Goal: Task Accomplishment & Management: Use online tool/utility

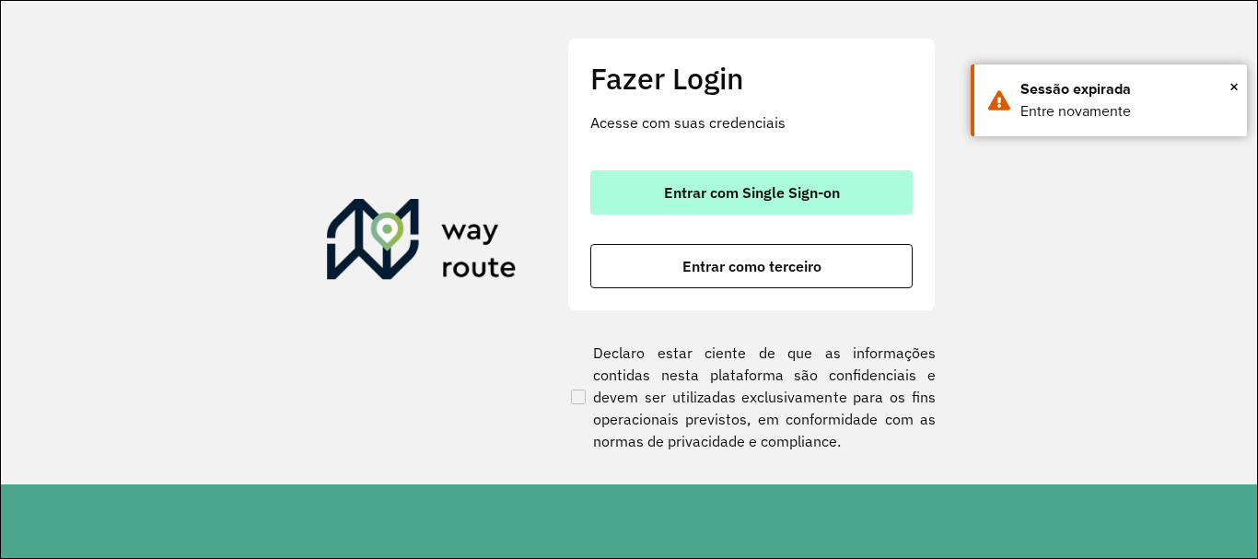
click at [639, 185] on button "Entrar com Single Sign-on" at bounding box center [751, 192] width 322 height 44
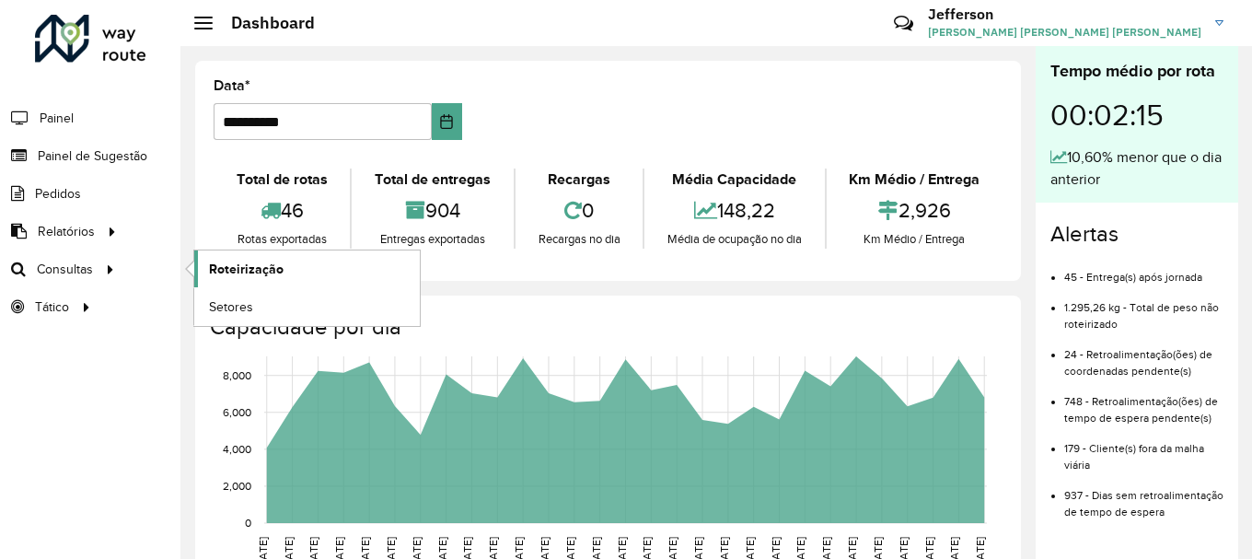
click at [236, 270] on span "Roteirização" at bounding box center [246, 269] width 75 height 19
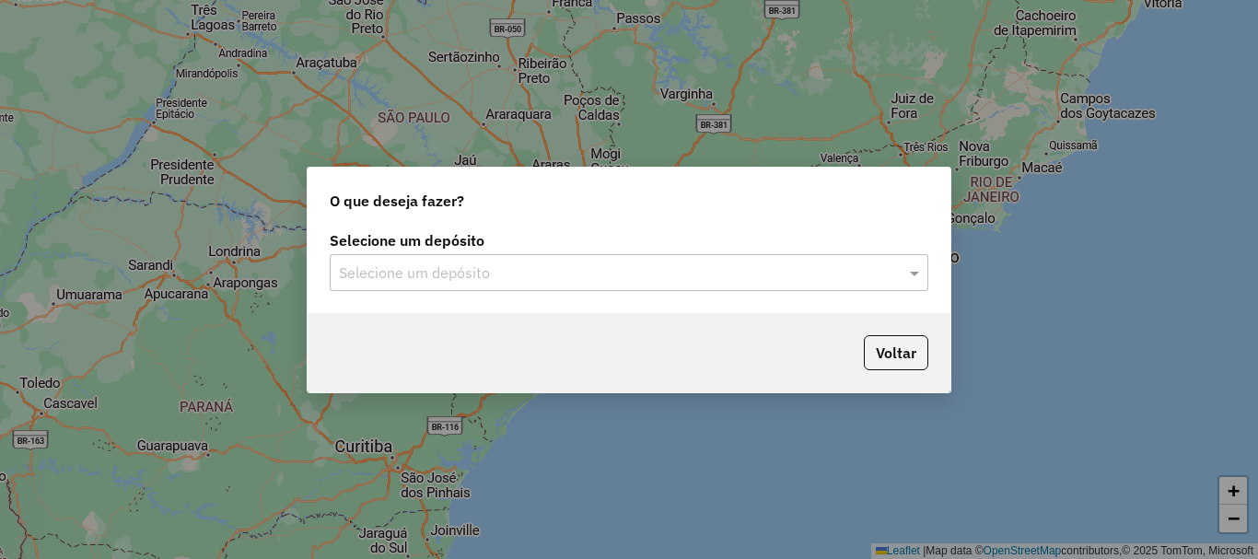
click at [762, 277] on input "text" at bounding box center [610, 273] width 543 height 22
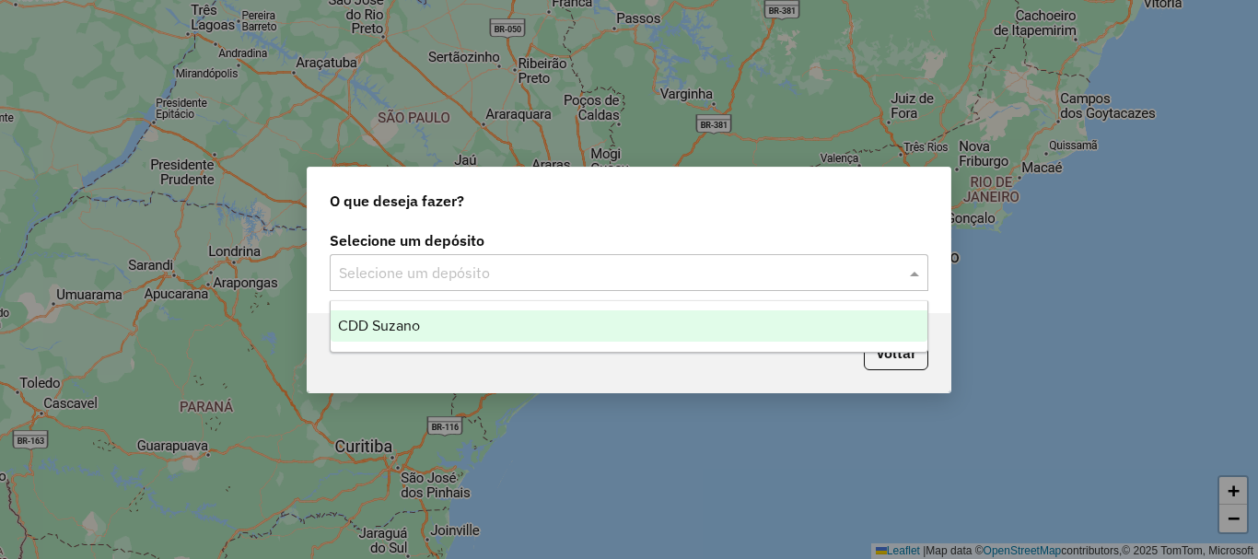
click at [641, 317] on div "CDD Suzano" at bounding box center [629, 325] width 597 height 31
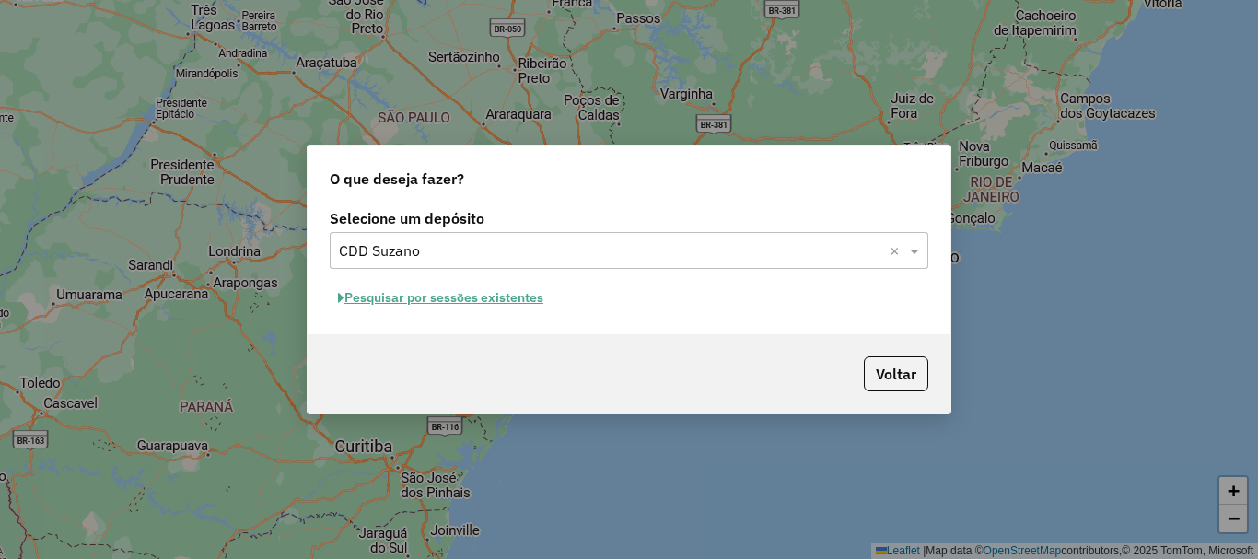
click at [522, 297] on button "Pesquisar por sessões existentes" at bounding box center [441, 298] width 222 height 29
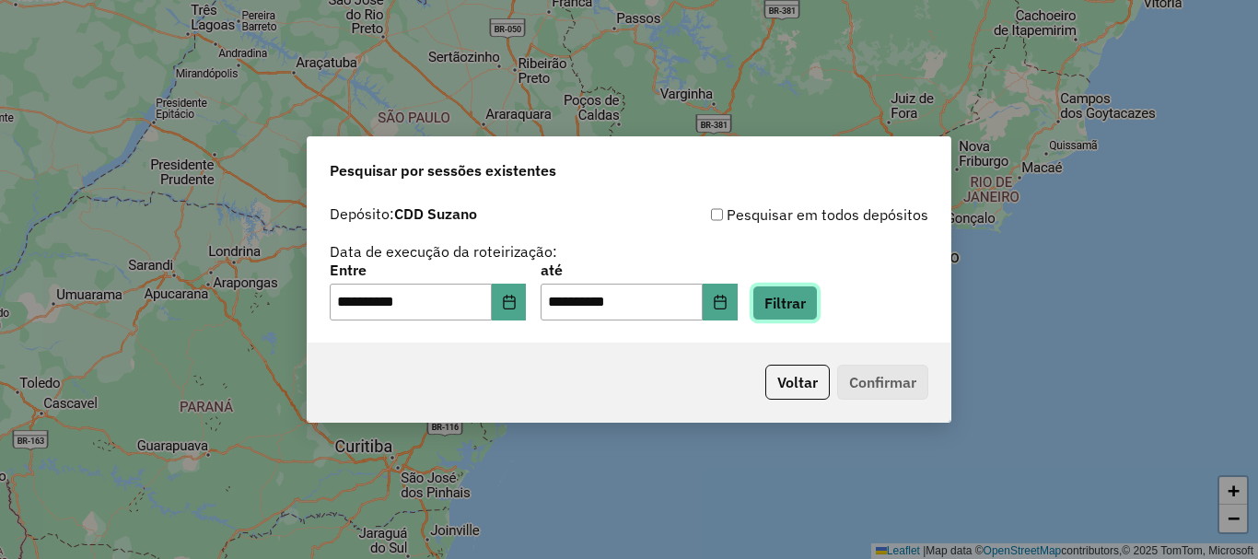
click at [812, 305] on button "Filtrar" at bounding box center [784, 302] width 65 height 35
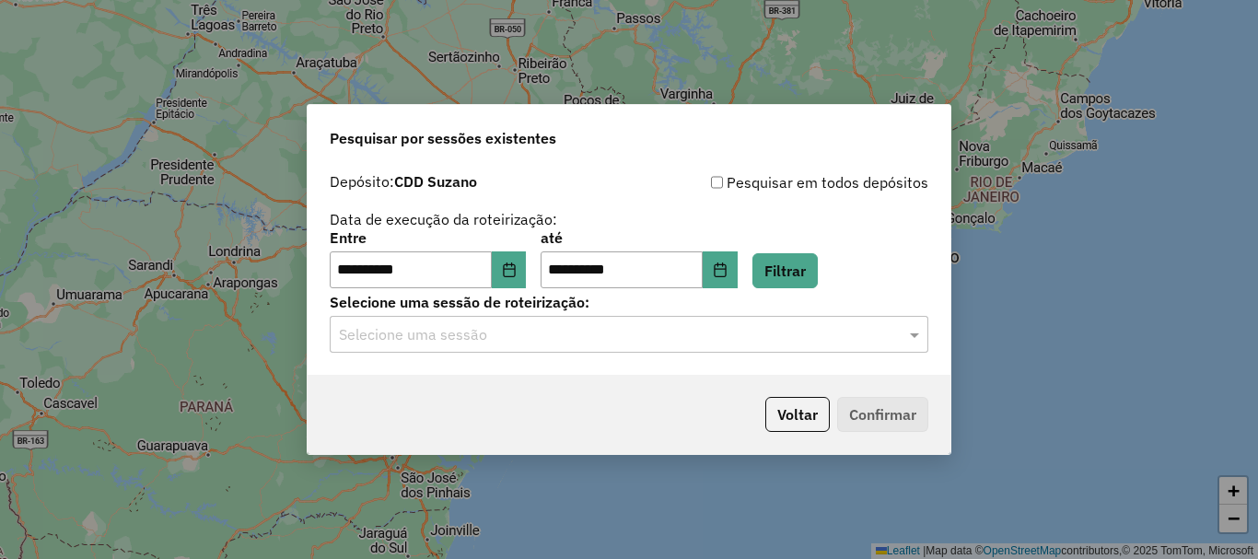
click at [723, 329] on input "text" at bounding box center [610, 335] width 543 height 22
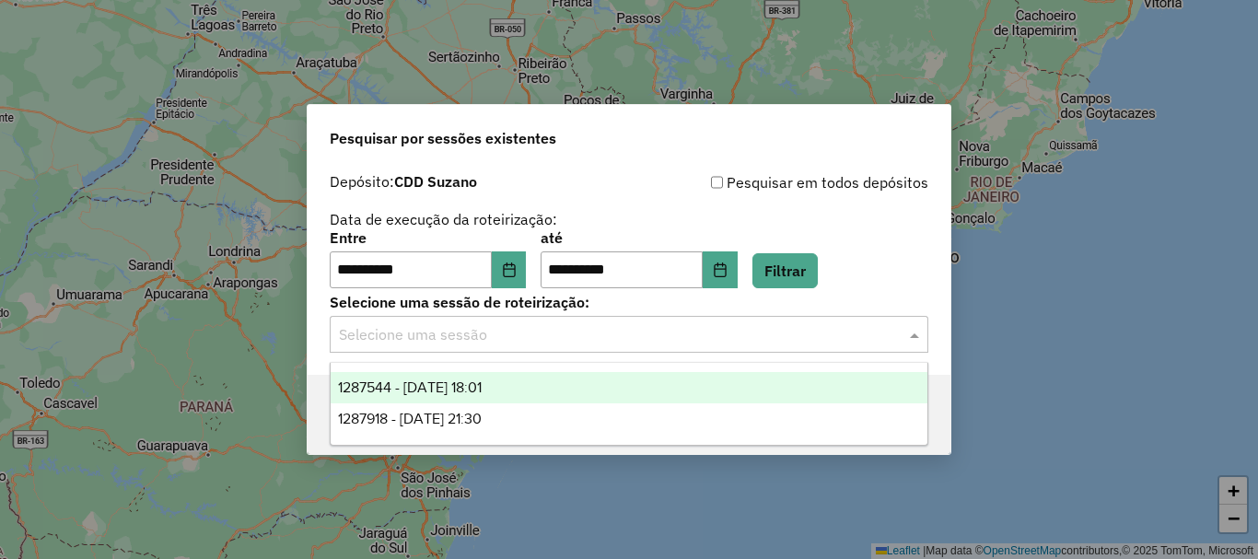
click at [500, 395] on div "1287544 - 03/10/2025 18:01" at bounding box center [629, 387] width 597 height 31
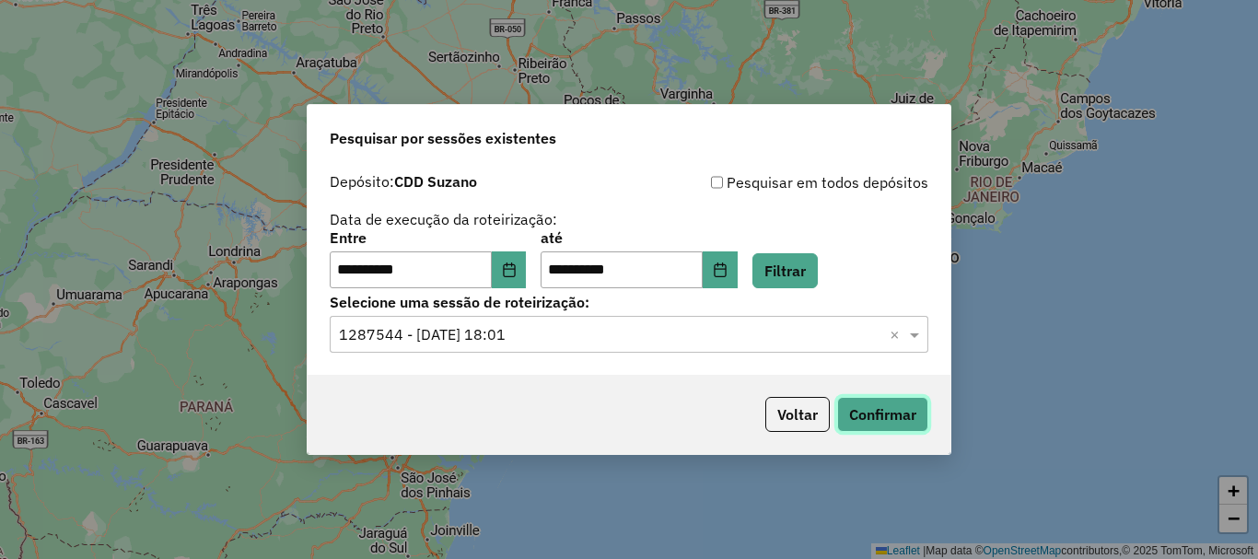
click at [912, 415] on button "Confirmar" at bounding box center [882, 414] width 91 height 35
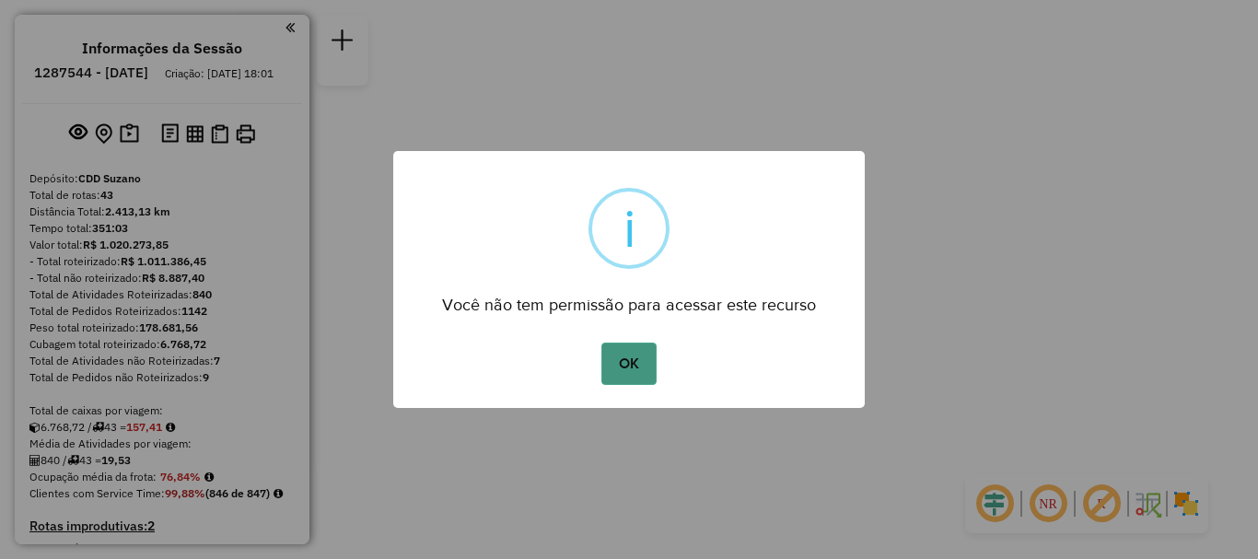
click at [643, 360] on button "OK" at bounding box center [628, 364] width 54 height 42
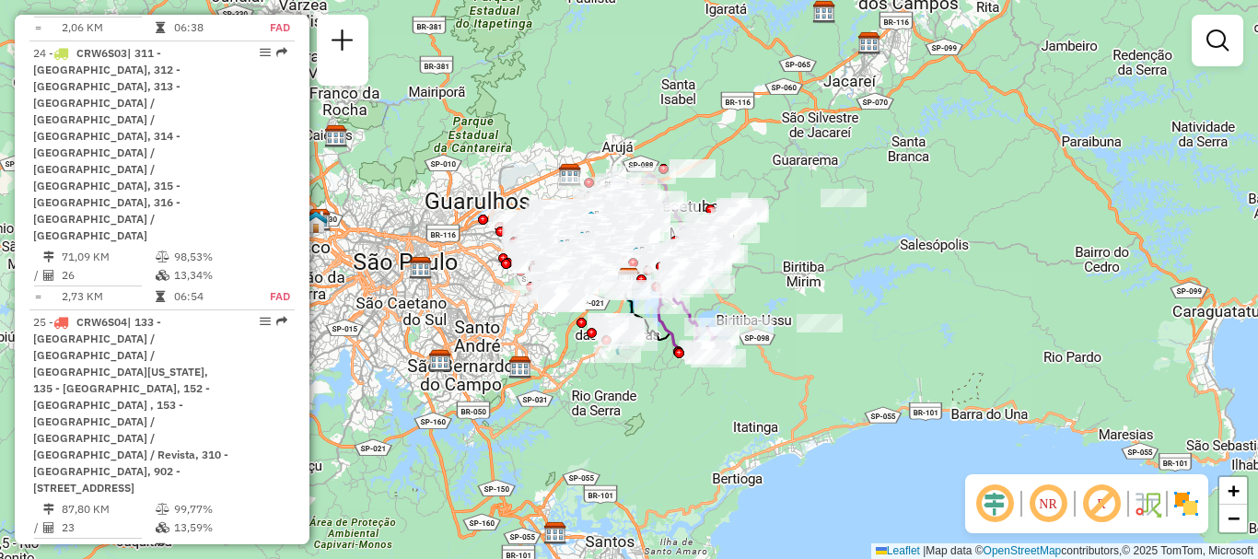
scroll to position [3882, 0]
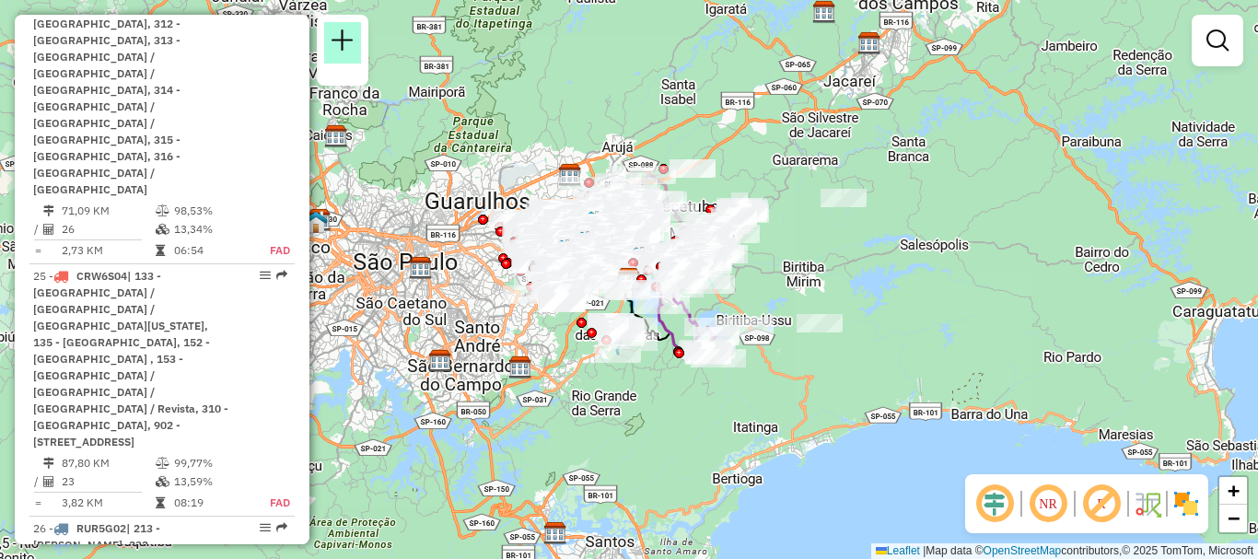
click at [350, 52] on link at bounding box center [342, 42] width 37 height 41
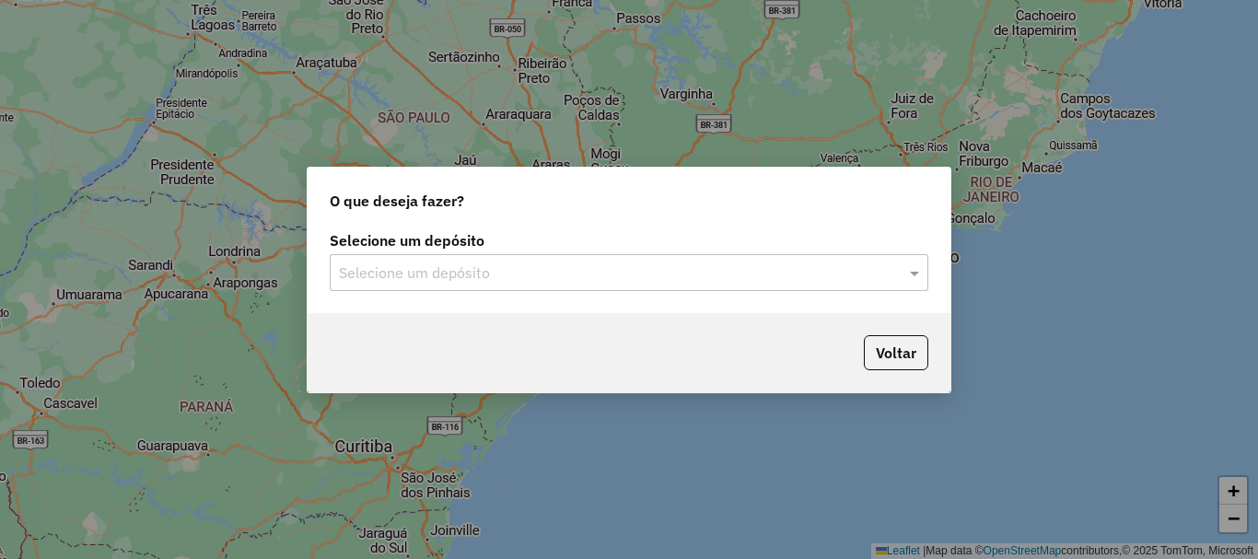
click at [692, 269] on input "text" at bounding box center [610, 273] width 543 height 22
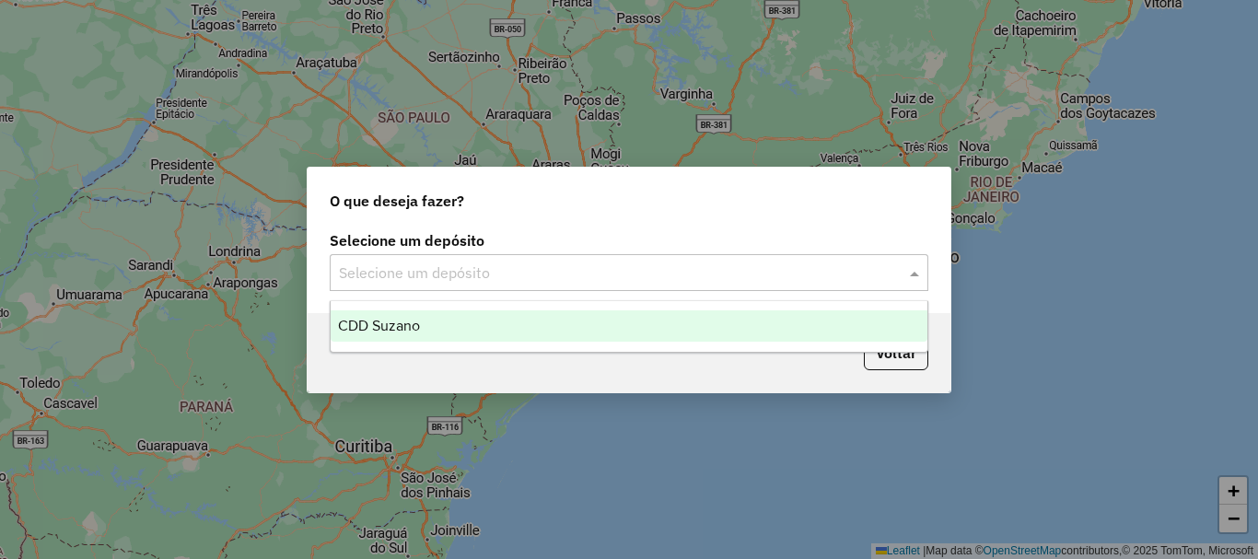
click at [576, 326] on div "CDD Suzano" at bounding box center [629, 325] width 597 height 31
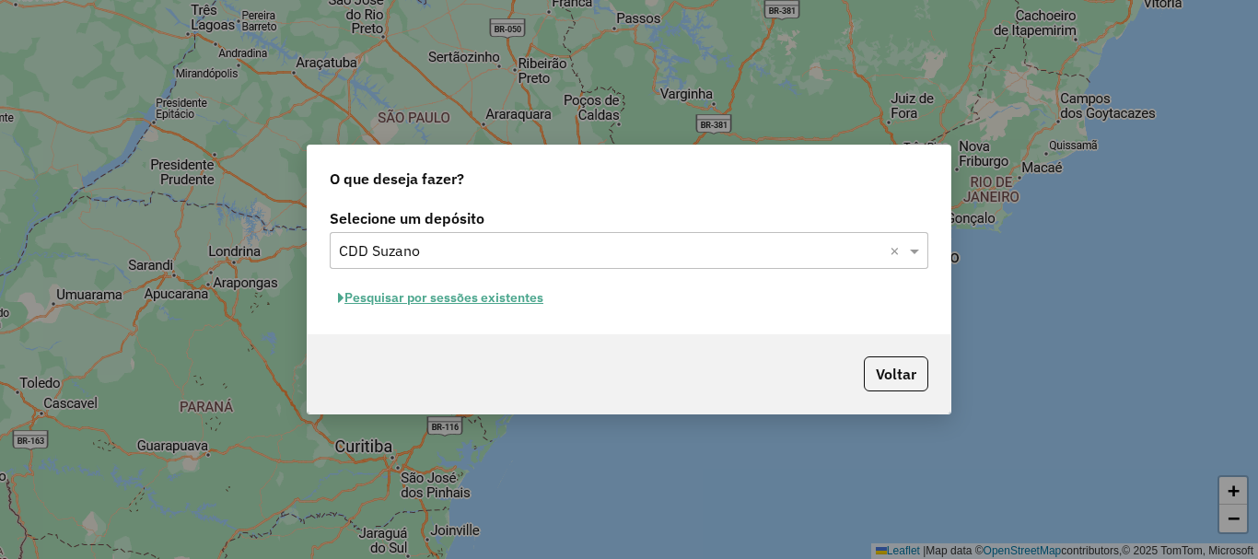
click at [516, 300] on button "Pesquisar por sessões existentes" at bounding box center [441, 298] width 222 height 29
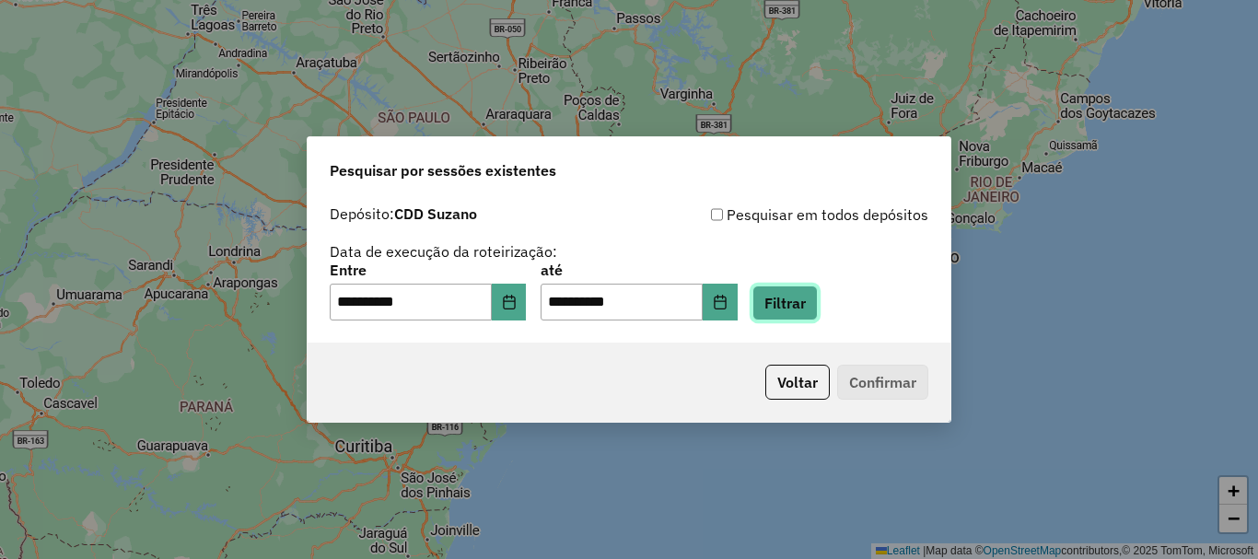
click at [808, 301] on button "Filtrar" at bounding box center [784, 302] width 65 height 35
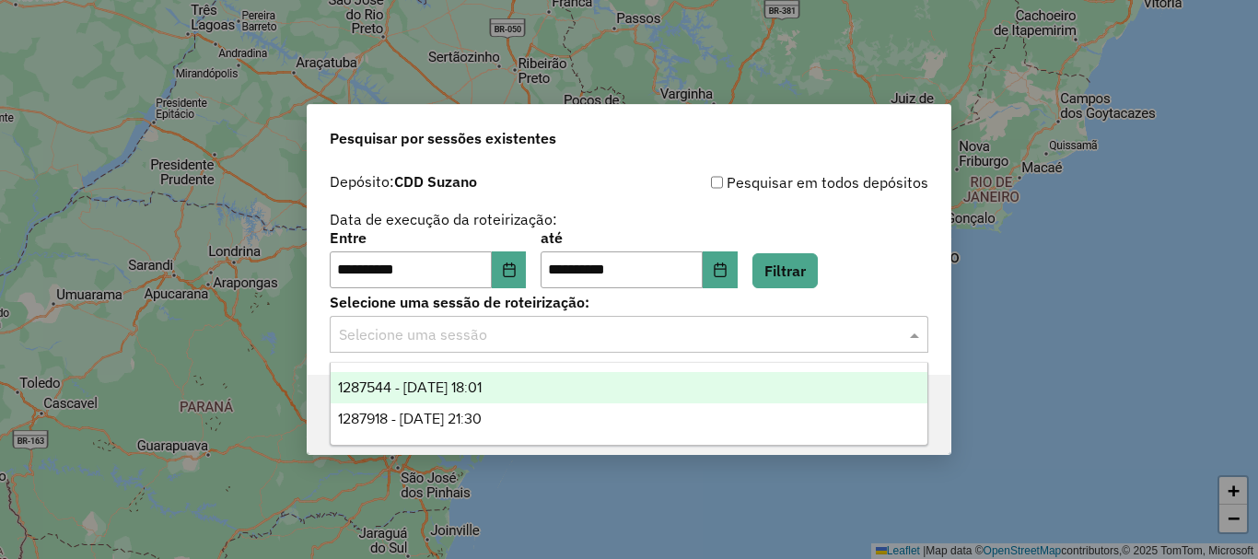
click at [587, 334] on input "text" at bounding box center [610, 335] width 543 height 22
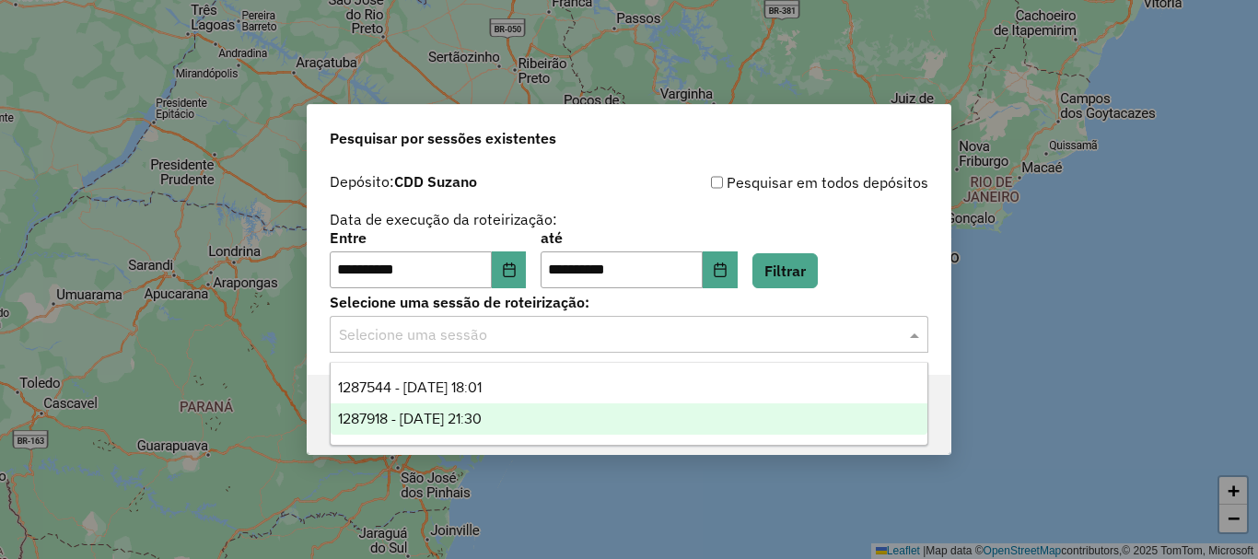
click at [482, 411] on span "1287918 - 03/10/2025 21:30" at bounding box center [410, 419] width 144 height 16
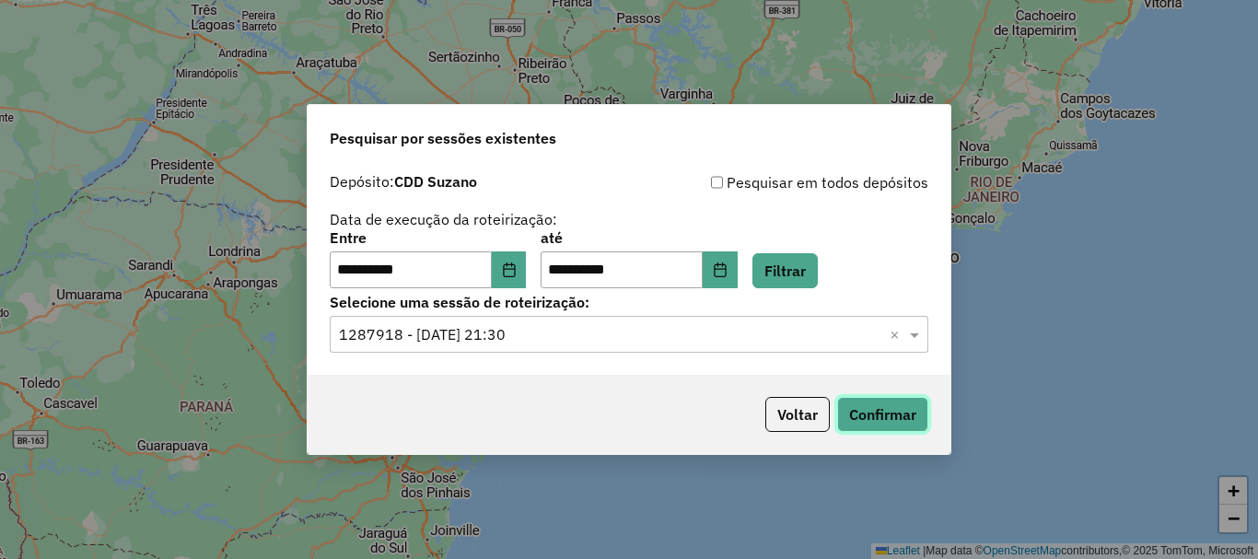
click at [878, 412] on button "Confirmar" at bounding box center [882, 414] width 91 height 35
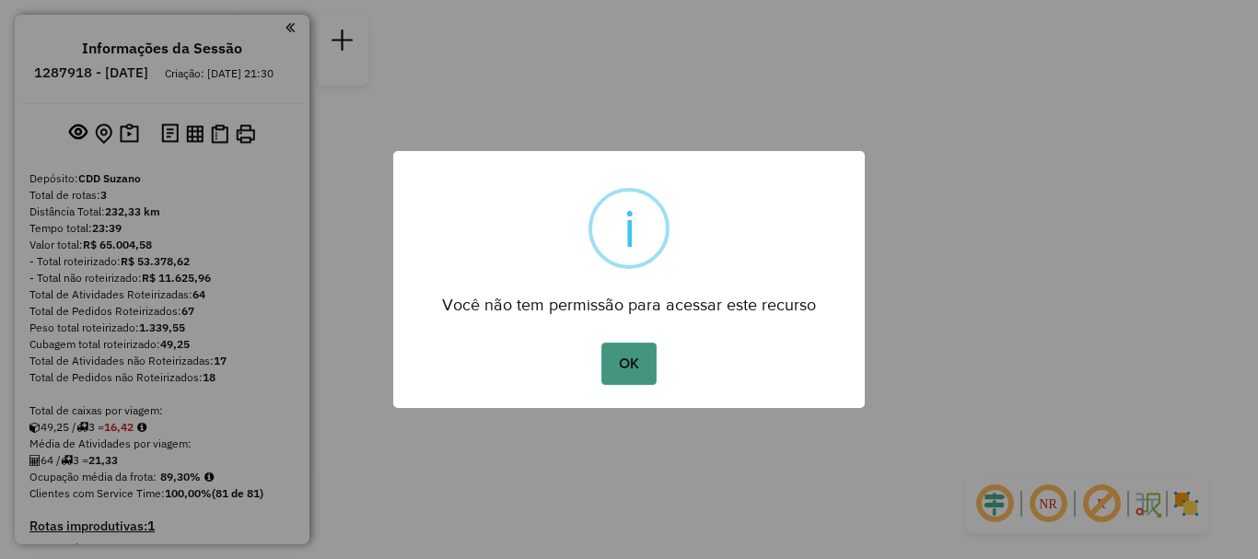
click at [635, 366] on button "OK" at bounding box center [628, 364] width 54 height 42
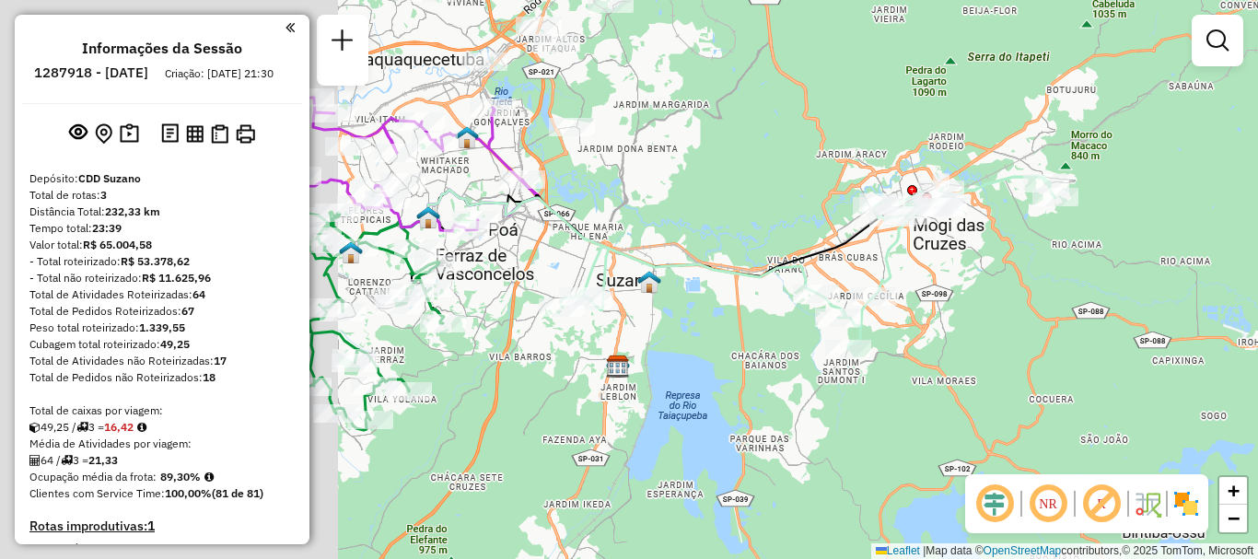
drag, startPoint x: 652, startPoint y: 396, endPoint x: 1070, endPoint y: 297, distance: 429.5
click at [1070, 297] on div "Janela de atendimento Grade de atendimento Capacidade Transportadoras Veículos …" at bounding box center [629, 279] width 1258 height 559
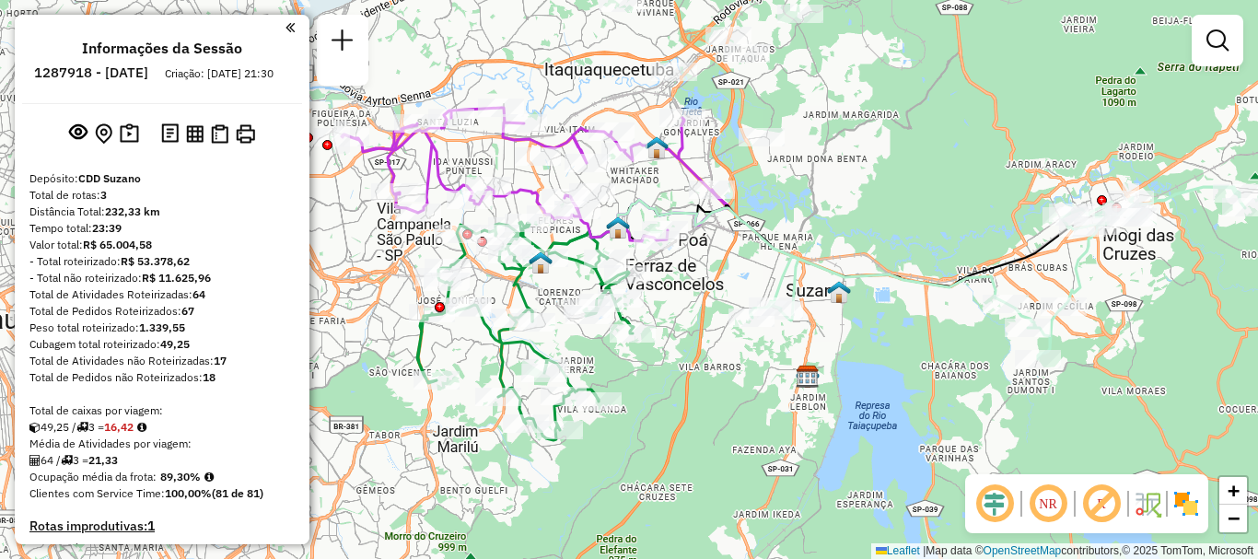
drag, startPoint x: 757, startPoint y: 312, endPoint x: 907, endPoint y: 332, distance: 151.5
click at [907, 332] on div "Janela de atendimento Grade de atendimento Capacidade Transportadoras Veículos …" at bounding box center [629, 279] width 1258 height 559
click at [1097, 511] on em at bounding box center [1101, 504] width 44 height 44
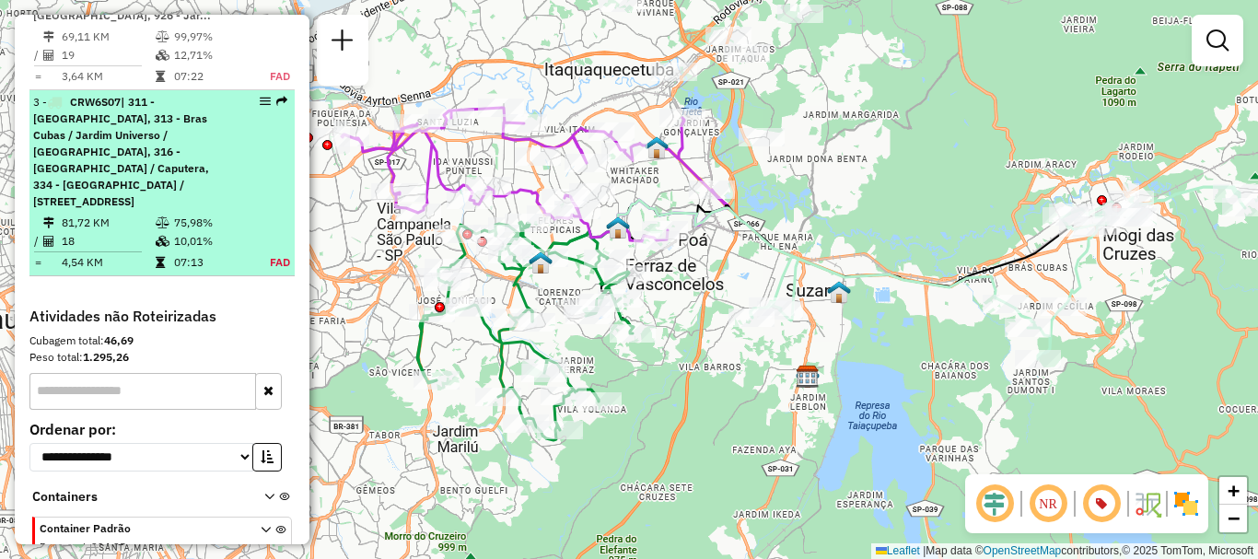
scroll to position [1160, 0]
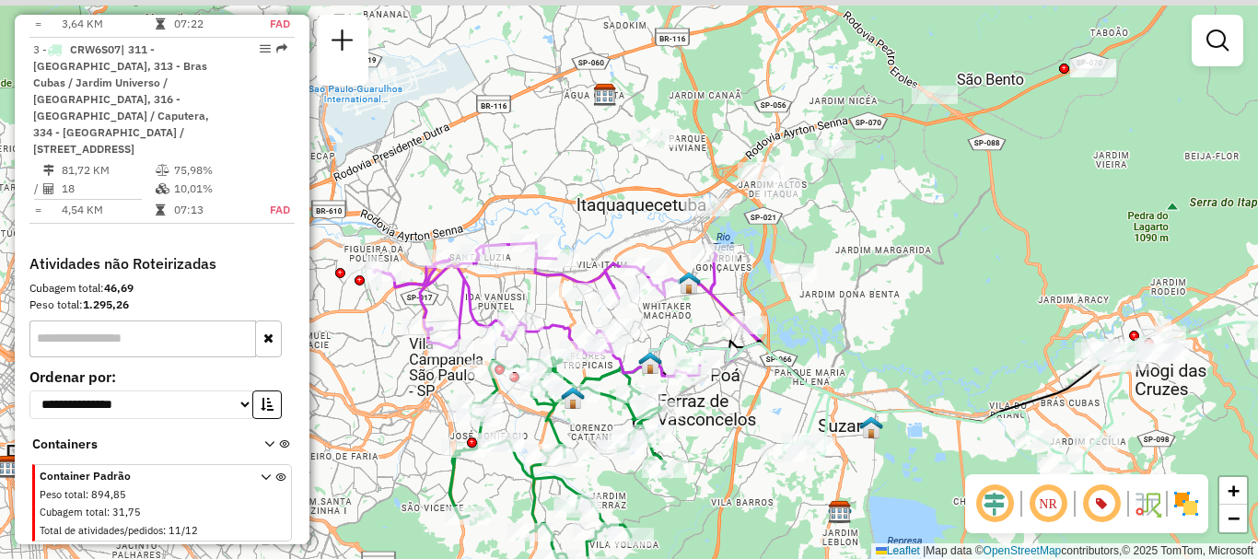
drag, startPoint x: 898, startPoint y: 139, endPoint x: 930, endPoint y: 274, distance: 139.1
click at [930, 274] on div "Janela de atendimento Grade de atendimento Capacidade Transportadoras Veículos …" at bounding box center [629, 279] width 1258 height 559
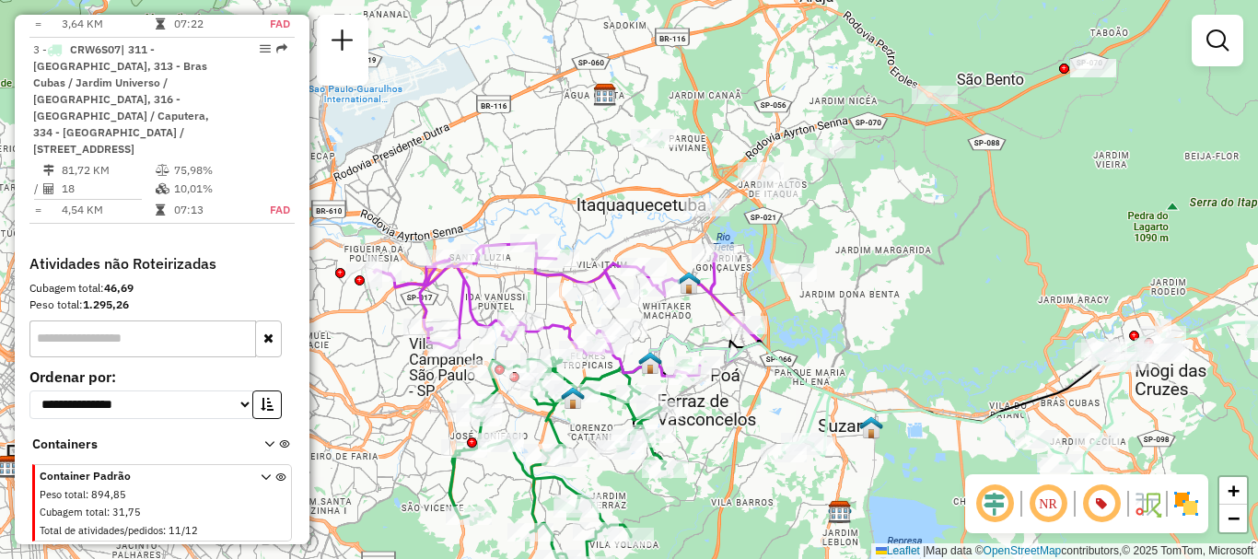
click at [1043, 502] on em at bounding box center [1048, 504] width 44 height 44
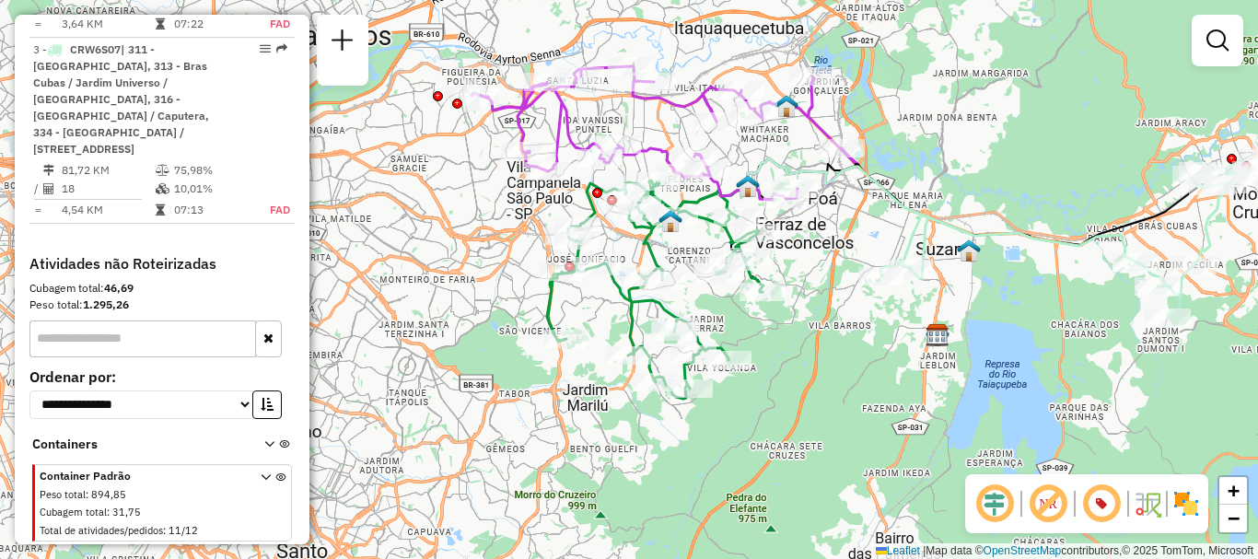
drag, startPoint x: 936, startPoint y: 356, endPoint x: 1036, endPoint y: 193, distance: 190.9
click at [1036, 193] on div "Janela de atendimento Grade de atendimento Capacidade Transportadoras Veículos …" at bounding box center [629, 279] width 1258 height 559
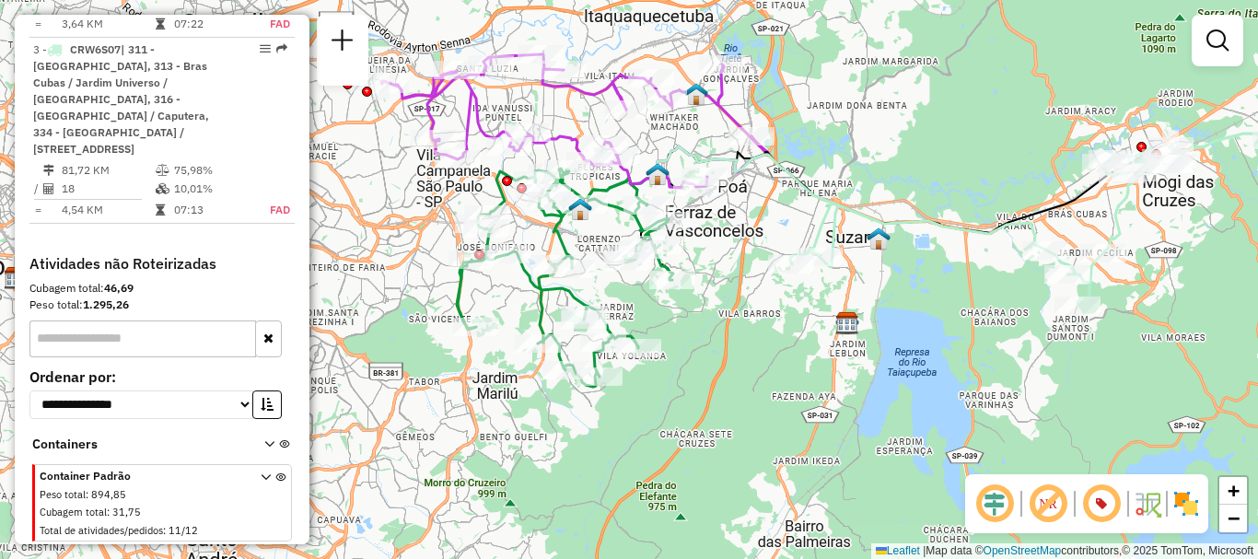
drag, startPoint x: 984, startPoint y: 285, endPoint x: 893, endPoint y: 274, distance: 91.8
click at [893, 274] on div "Janela de atendimento Grade de atendimento Capacidade Transportadoras Veículos …" at bounding box center [629, 279] width 1258 height 559
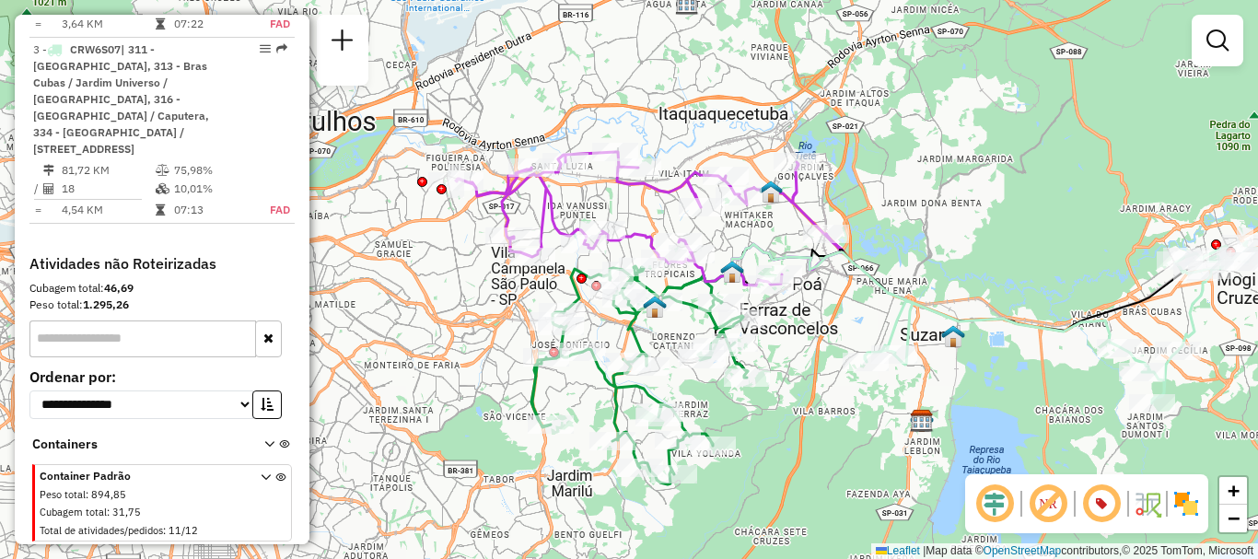
drag, startPoint x: 948, startPoint y: 274, endPoint x: 1032, endPoint y: 369, distance: 127.2
click at [1032, 369] on div "Janela de atendimento Grade de atendimento Capacidade Transportadoras Veículos …" at bounding box center [629, 279] width 1258 height 559
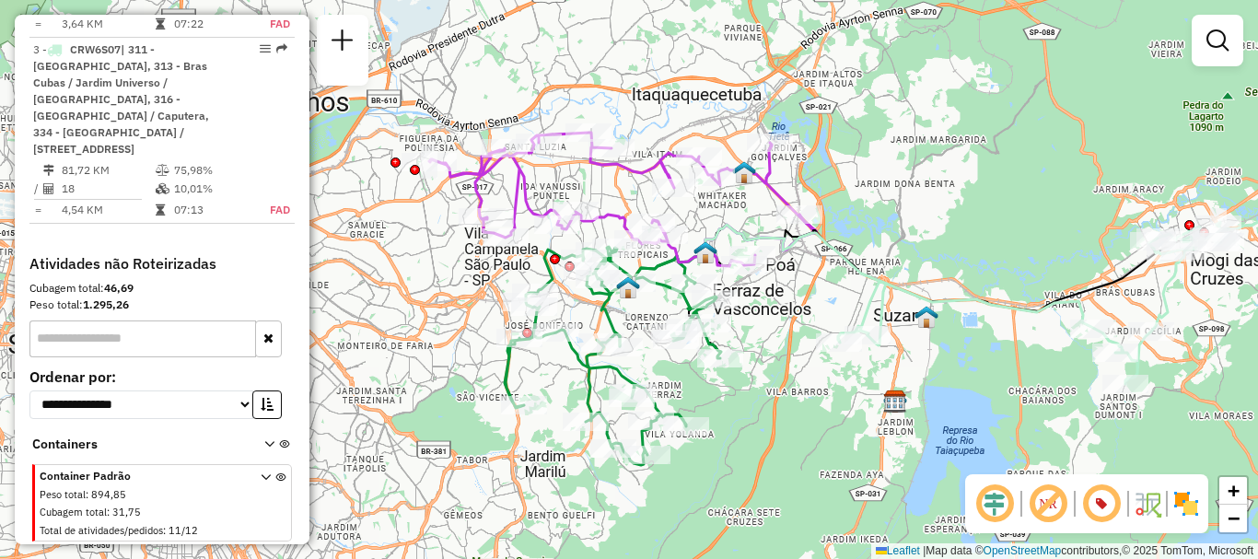
drag, startPoint x: 1014, startPoint y: 232, endPoint x: 987, endPoint y: 213, distance: 33.0
click at [987, 213] on div "Janela de atendimento Grade de atendimento Capacidade Transportadoras Veículos …" at bounding box center [629, 279] width 1258 height 559
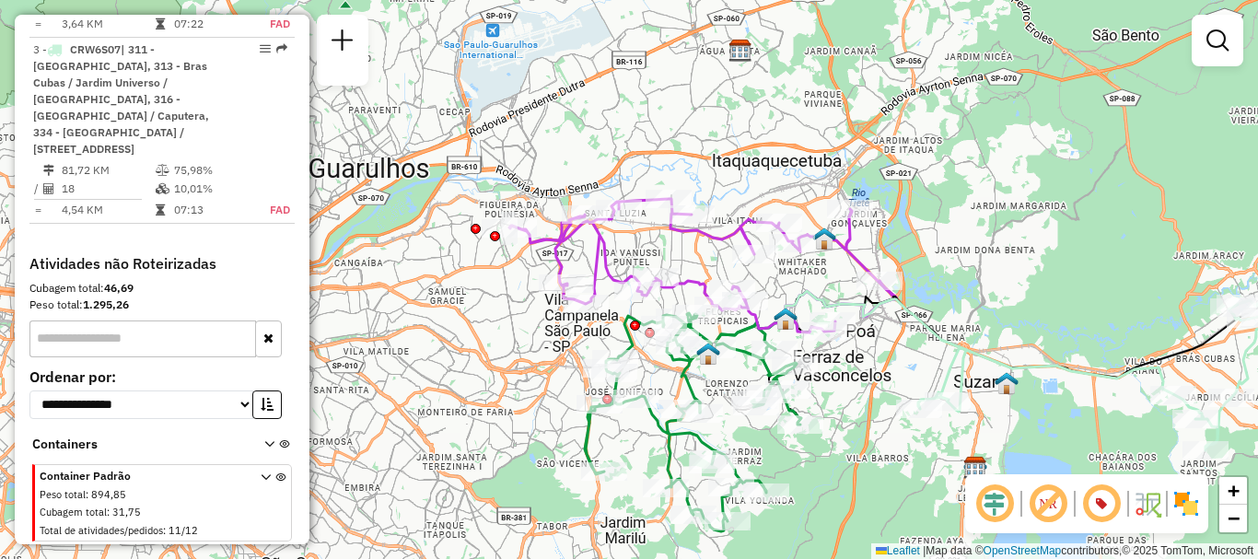
drag, startPoint x: 936, startPoint y: 162, endPoint x: 1017, endPoint y: 228, distance: 104.0
click at [1017, 228] on div "Janela de atendimento Grade de atendimento Capacidade Transportadoras Veículos …" at bounding box center [629, 279] width 1258 height 559
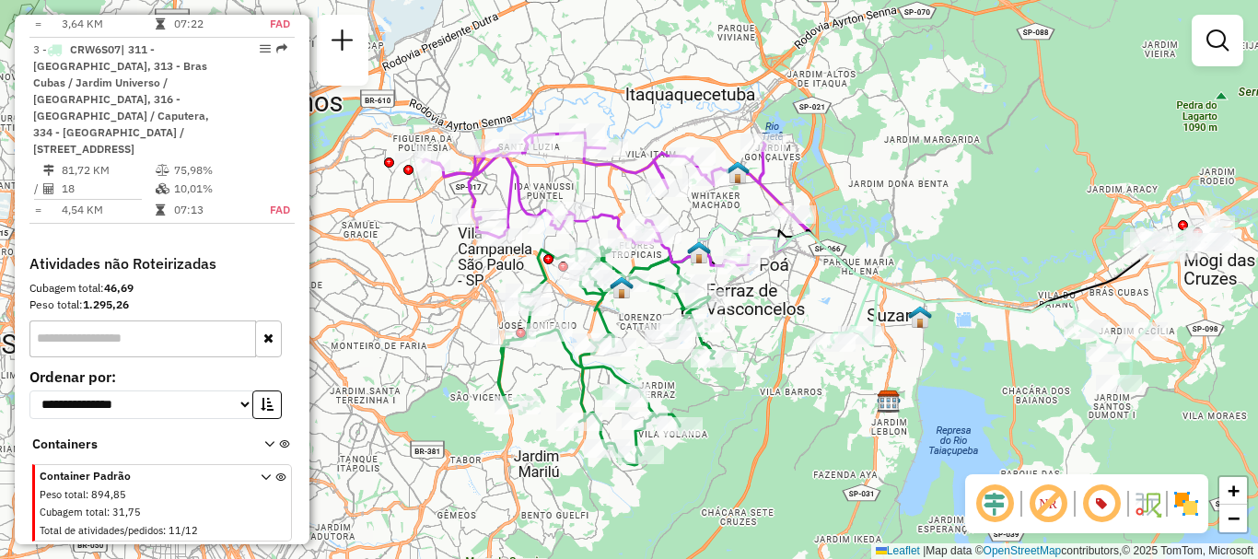
drag, startPoint x: 979, startPoint y: 192, endPoint x: 892, endPoint y: 125, distance: 109.0
click at [892, 125] on div "Janela de atendimento Grade de atendimento Capacidade Transportadoras Veículos …" at bounding box center [629, 279] width 1258 height 559
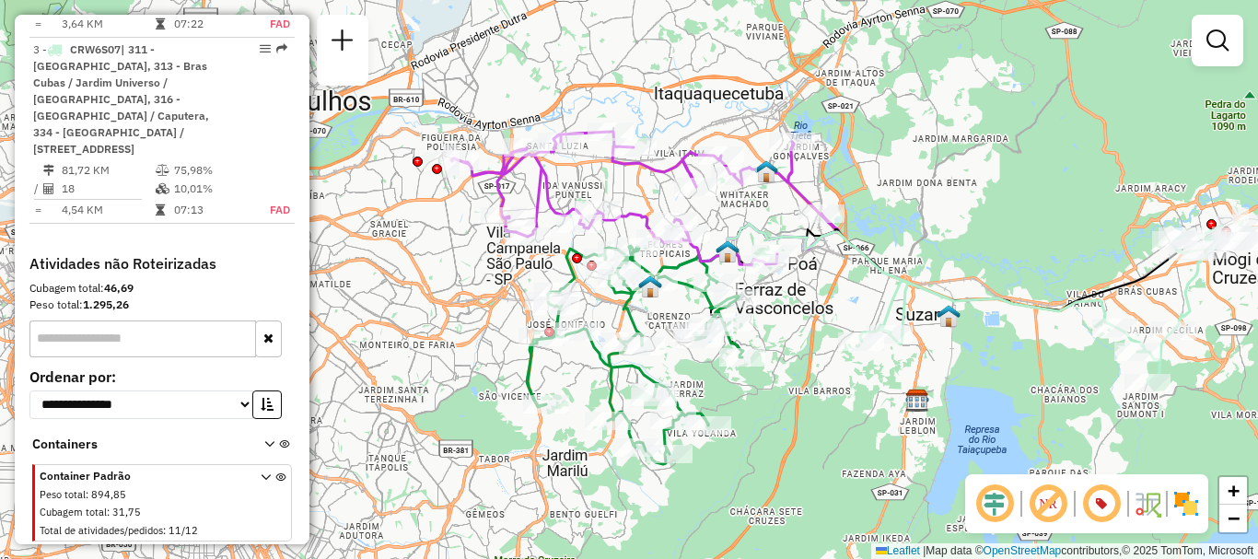
drag, startPoint x: 1018, startPoint y: 249, endPoint x: 1047, endPoint y: 248, distance: 28.6
click at [1047, 248] on div "Janela de atendimento Grade de atendimento Capacidade Transportadoras Veículos …" at bounding box center [629, 279] width 1258 height 559
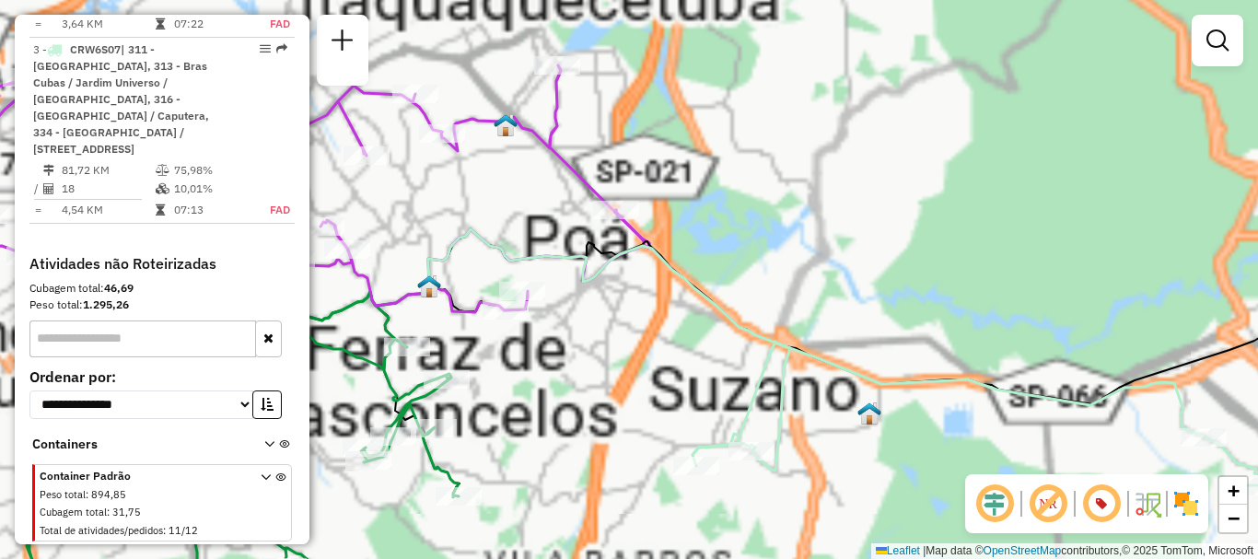
click at [988, 281] on div "Janela de atendimento Grade de atendimento Capacidade Transportadoras Veículos …" at bounding box center [629, 279] width 1258 height 559
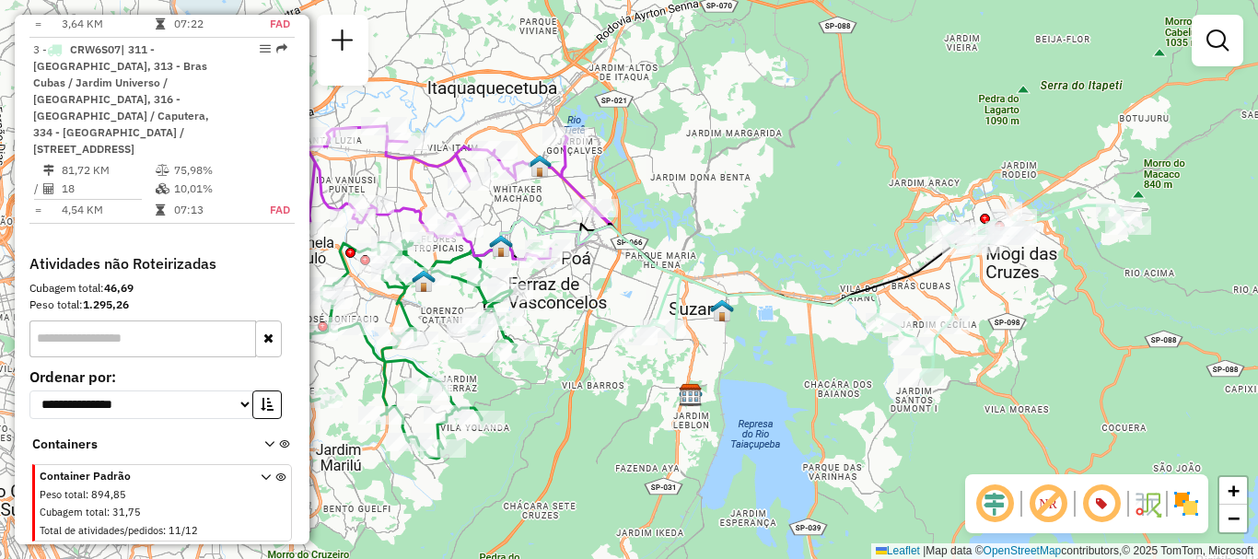
drag, startPoint x: 1013, startPoint y: 366, endPoint x: 812, endPoint y: 332, distance: 203.5
click at [812, 332] on div "Janela de atendimento Grade de atendimento Capacidade Transportadoras Veículos …" at bounding box center [629, 279] width 1258 height 559
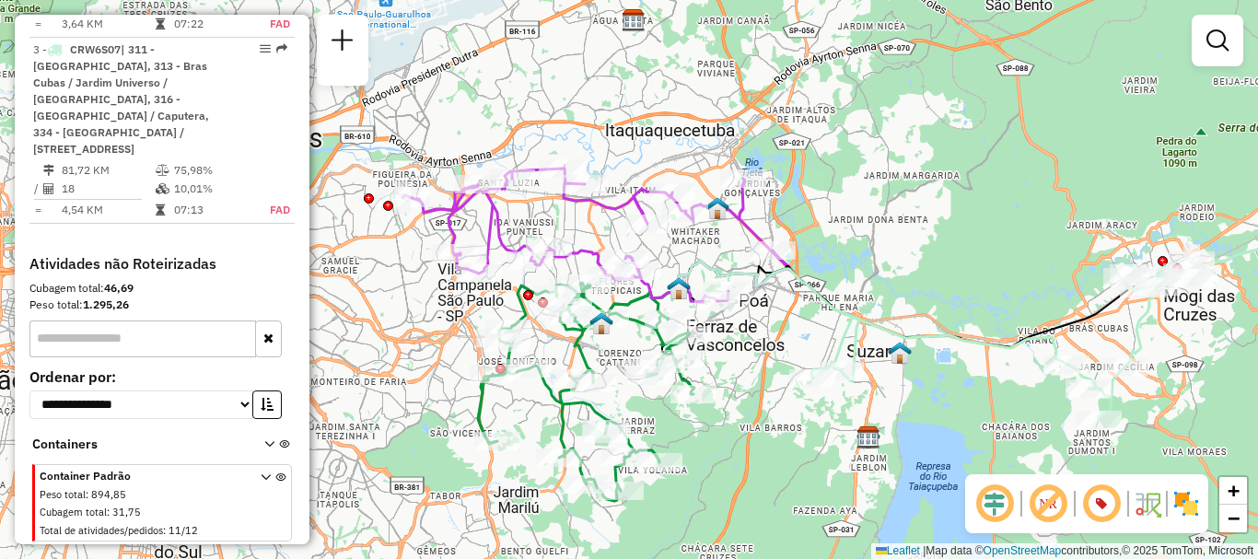
drag, startPoint x: 813, startPoint y: 193, endPoint x: 991, endPoint y: 236, distance: 182.7
click at [991, 236] on div "Janela de atendimento Grade de atendimento Capacidade Transportadoras Veículos …" at bounding box center [629, 279] width 1258 height 559
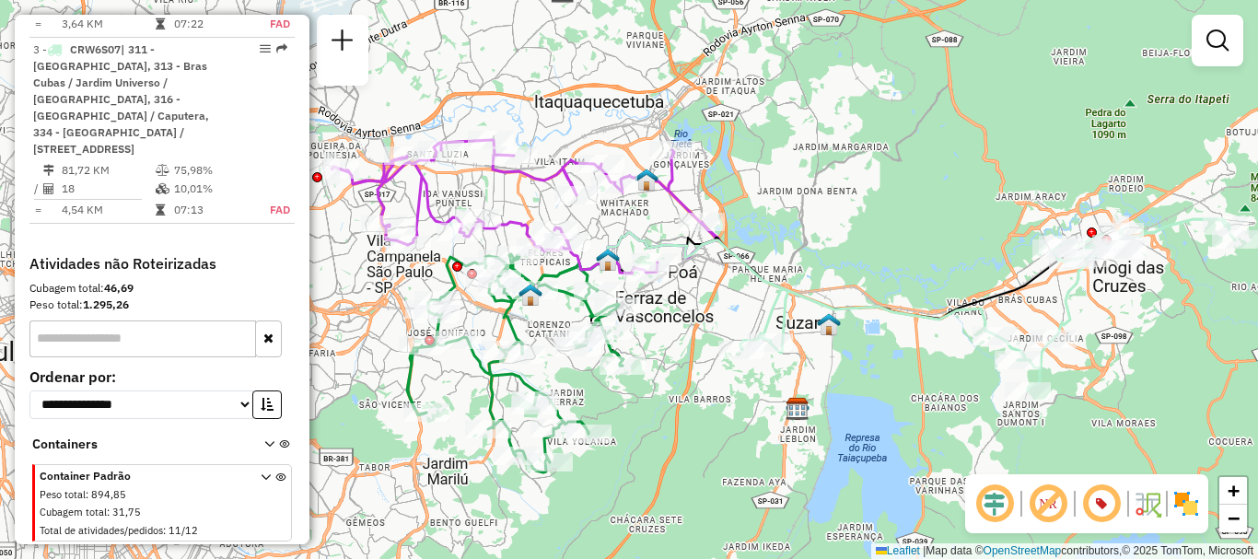
drag, startPoint x: 994, startPoint y: 271, endPoint x: 918, endPoint y: 239, distance: 81.7
click at [918, 239] on div "Janela de atendimento Grade de atendimento Capacidade Transportadoras Veículos …" at bounding box center [629, 279] width 1258 height 559
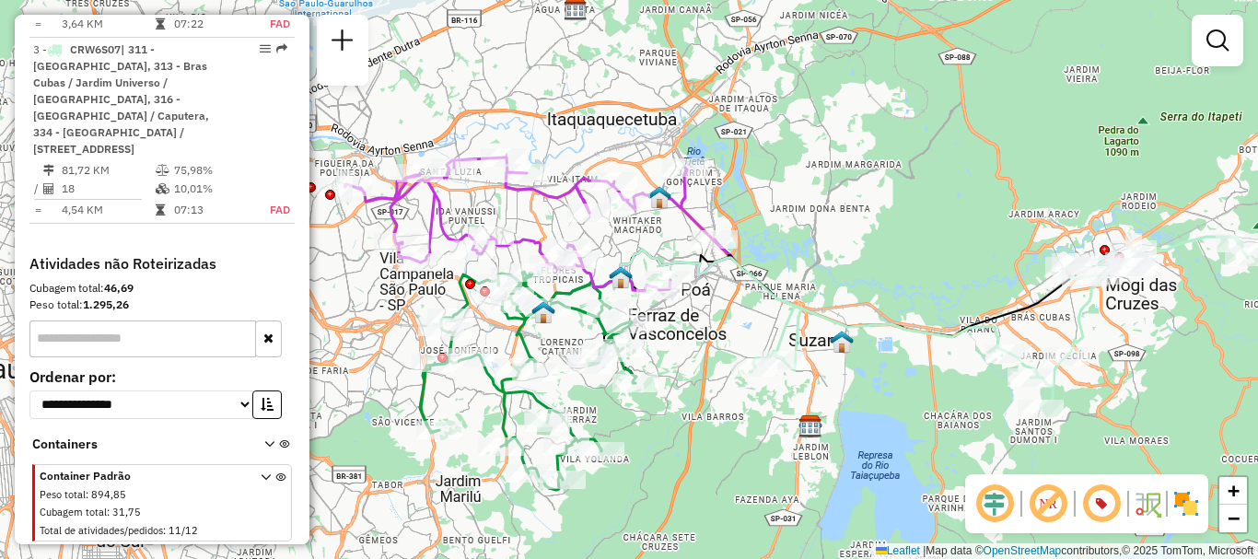
drag, startPoint x: 880, startPoint y: 207, endPoint x: 897, endPoint y: 227, distance: 26.2
click at [897, 227] on div "Janela de atendimento Grade de atendimento Capacidade Transportadoras Veículos …" at bounding box center [629, 279] width 1258 height 559
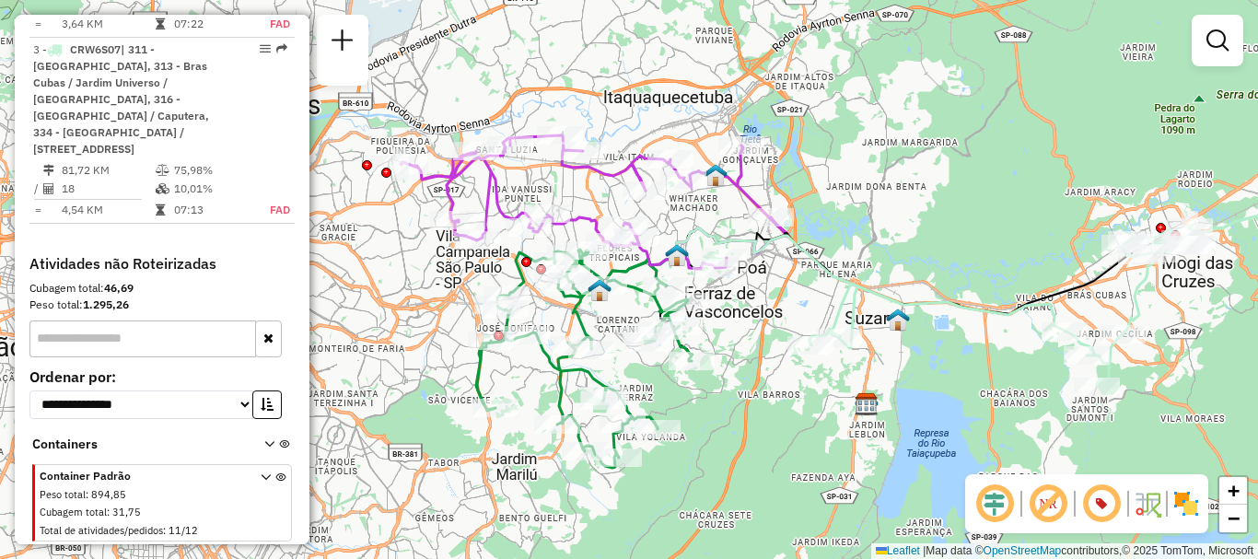
drag, startPoint x: 890, startPoint y: 232, endPoint x: 948, endPoint y: 211, distance: 61.8
click at [948, 211] on div "Janela de atendimento Grade de atendimento Capacidade Transportadoras Veículos …" at bounding box center [629, 279] width 1258 height 559
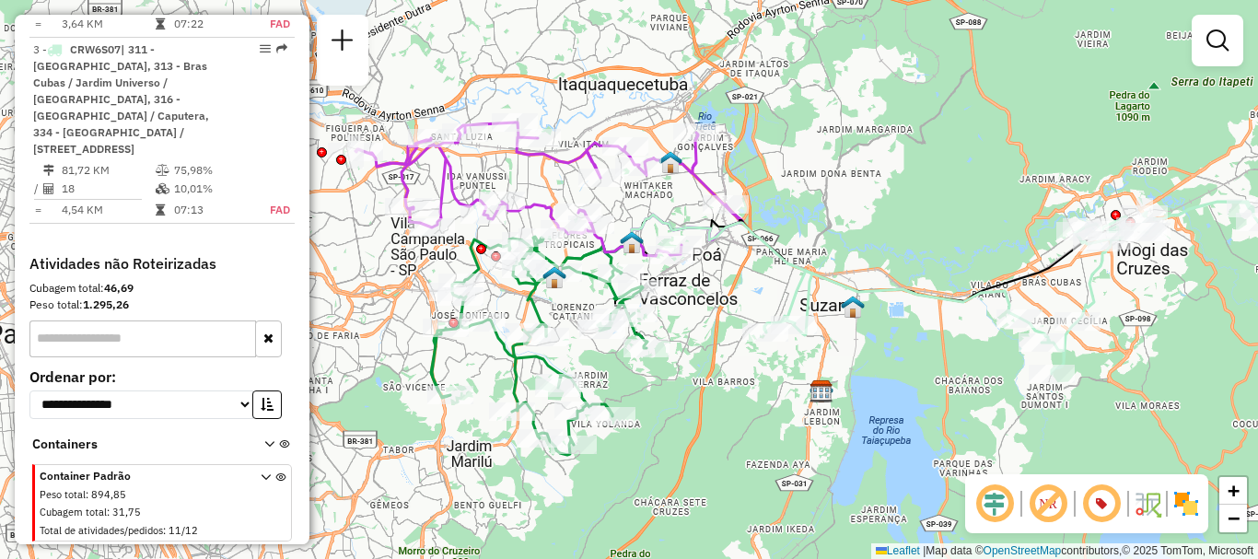
drag, startPoint x: 957, startPoint y: 230, endPoint x: 913, endPoint y: 217, distance: 46.0
click at [913, 217] on div "Janela de atendimento Grade de atendimento Capacidade Transportadoras Veículos …" at bounding box center [629, 279] width 1258 height 559
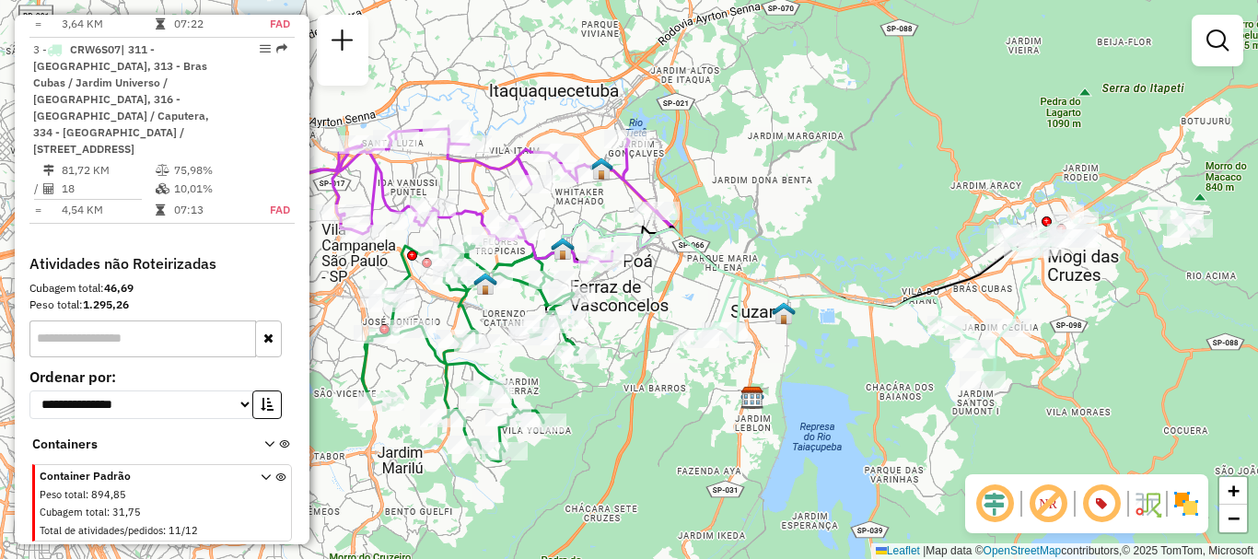
drag, startPoint x: 983, startPoint y: 210, endPoint x: 913, endPoint y: 216, distance: 70.3
click at [913, 216] on div "Janela de atendimento Grade de atendimento Capacidade Transportadoras Veículos …" at bounding box center [629, 279] width 1258 height 559
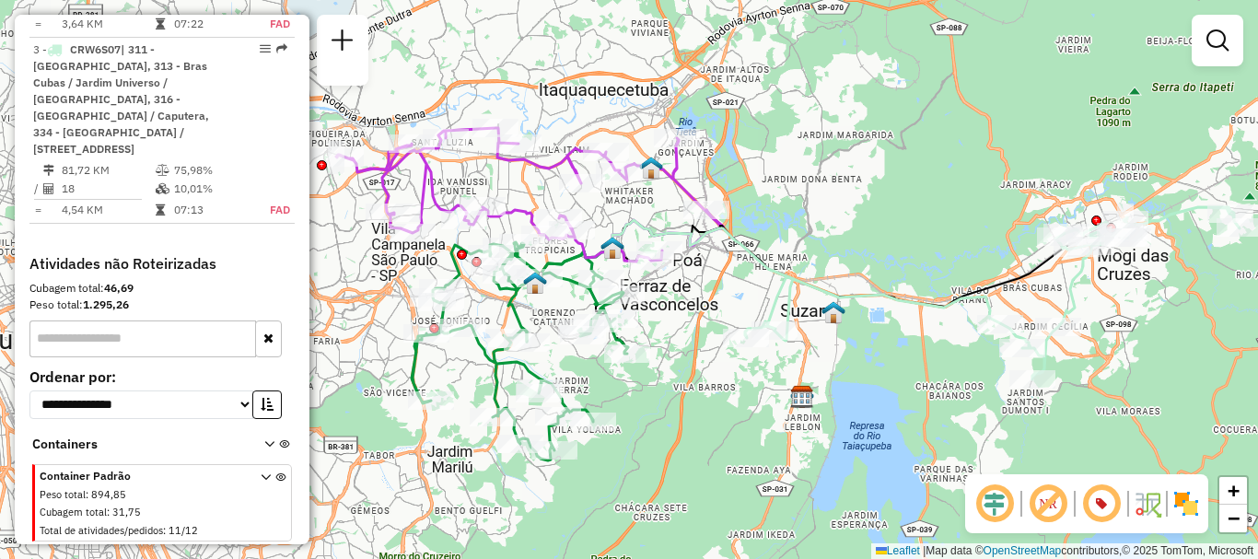
drag, startPoint x: 852, startPoint y: 227, endPoint x: 901, endPoint y: 227, distance: 49.7
click at [901, 227] on div "Janela de atendimento Grade de atendimento Capacidade Transportadoras Veículos …" at bounding box center [629, 279] width 1258 height 559
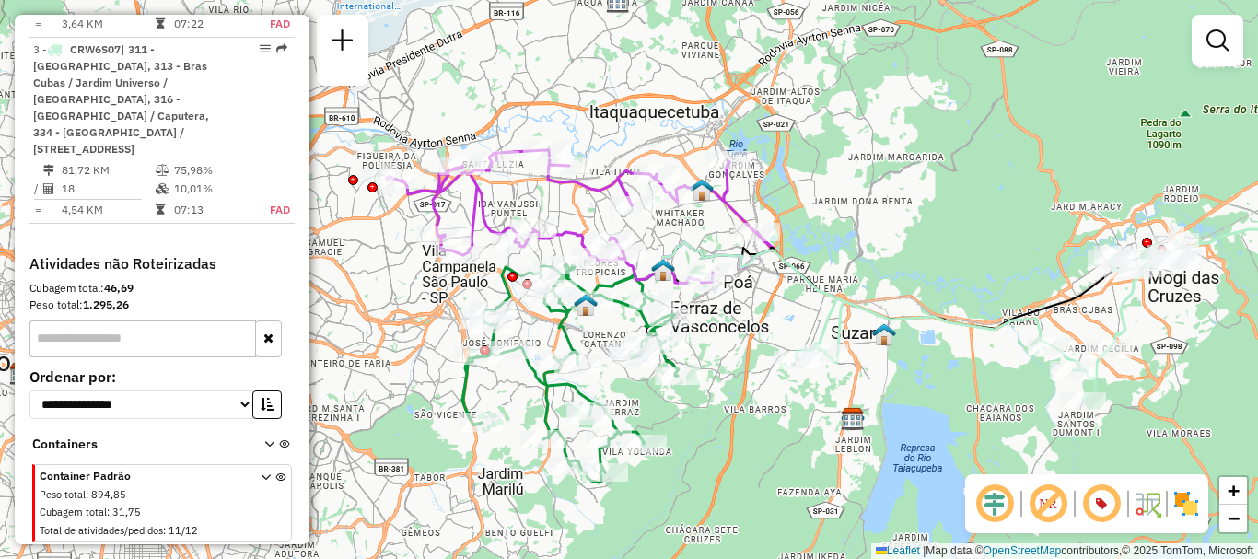
drag, startPoint x: 905, startPoint y: 213, endPoint x: 954, endPoint y: 235, distance: 53.6
click at [954, 235] on div "Janela de atendimento Grade de atendimento Capacidade Transportadoras Veículos …" at bounding box center [629, 279] width 1258 height 559
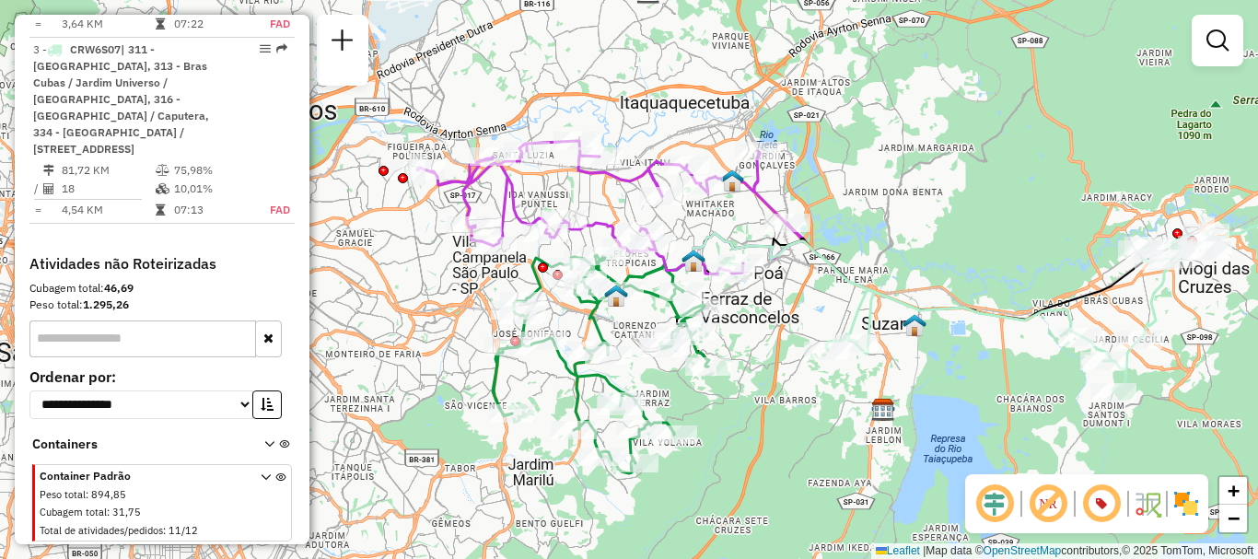
drag, startPoint x: 984, startPoint y: 240, endPoint x: 1014, endPoint y: 232, distance: 30.6
click at [1014, 232] on div "Janela de atendimento Grade de atendimento Capacidade Transportadoras Veículos …" at bounding box center [629, 279] width 1258 height 559
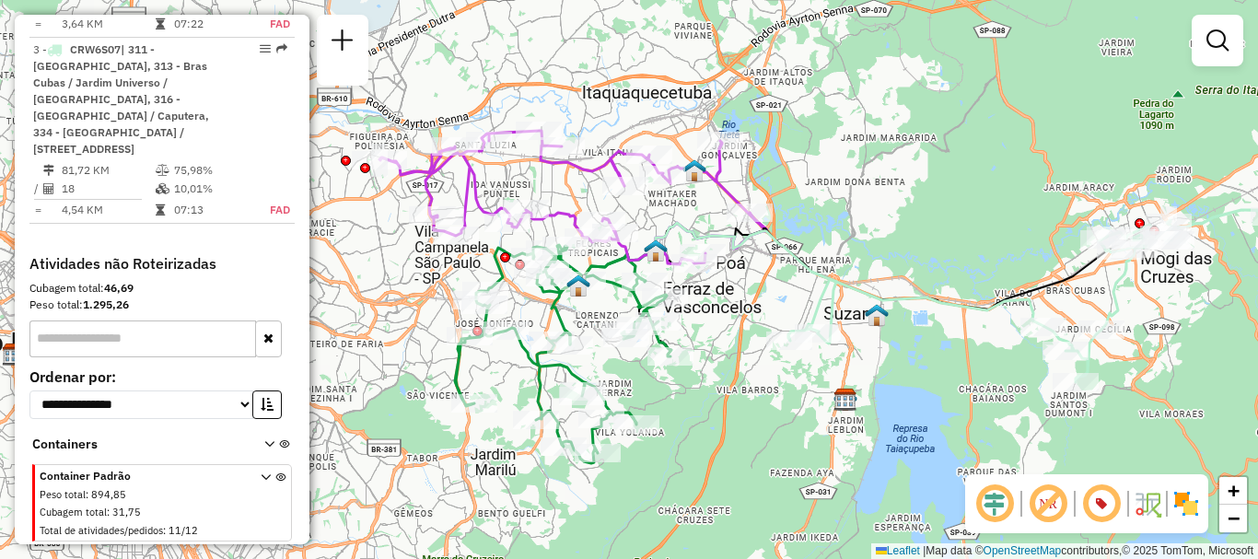
drag, startPoint x: 982, startPoint y: 206, endPoint x: 936, endPoint y: 194, distance: 47.6
click at [936, 194] on div "Janela de atendimento Grade de atendimento Capacidade Transportadoras Veículos …" at bounding box center [629, 279] width 1258 height 559
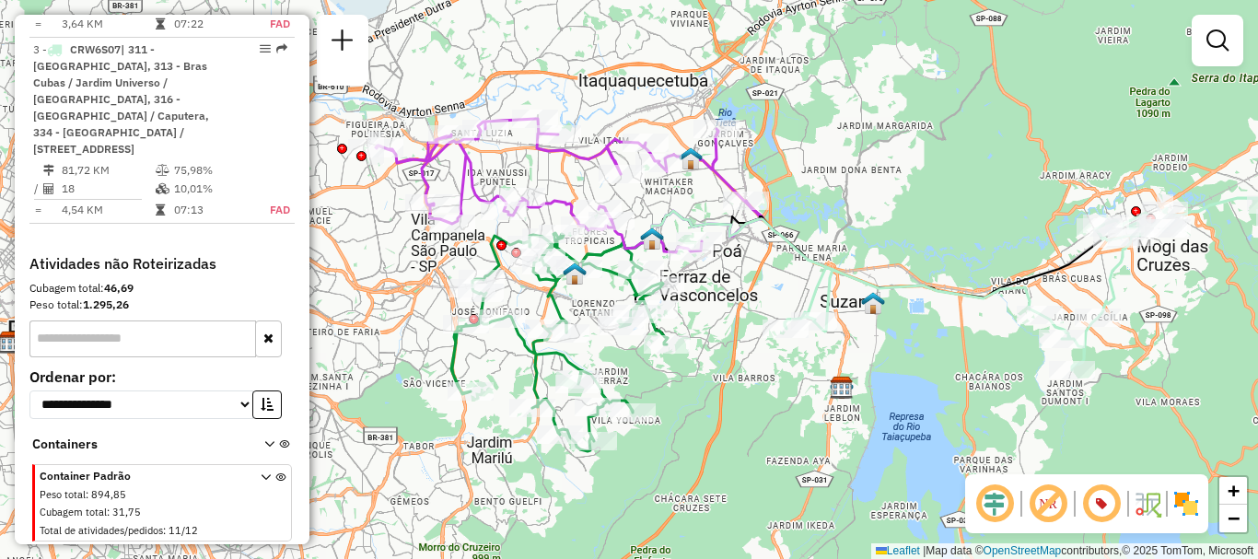
drag, startPoint x: 866, startPoint y: 192, endPoint x: 871, endPoint y: 182, distance: 11.5
click at [871, 182] on div "Janela de atendimento Grade de atendimento Capacidade Transportadoras Veículos …" at bounding box center [629, 279] width 1258 height 559
click at [261, 472] on icon at bounding box center [266, 506] width 10 height 69
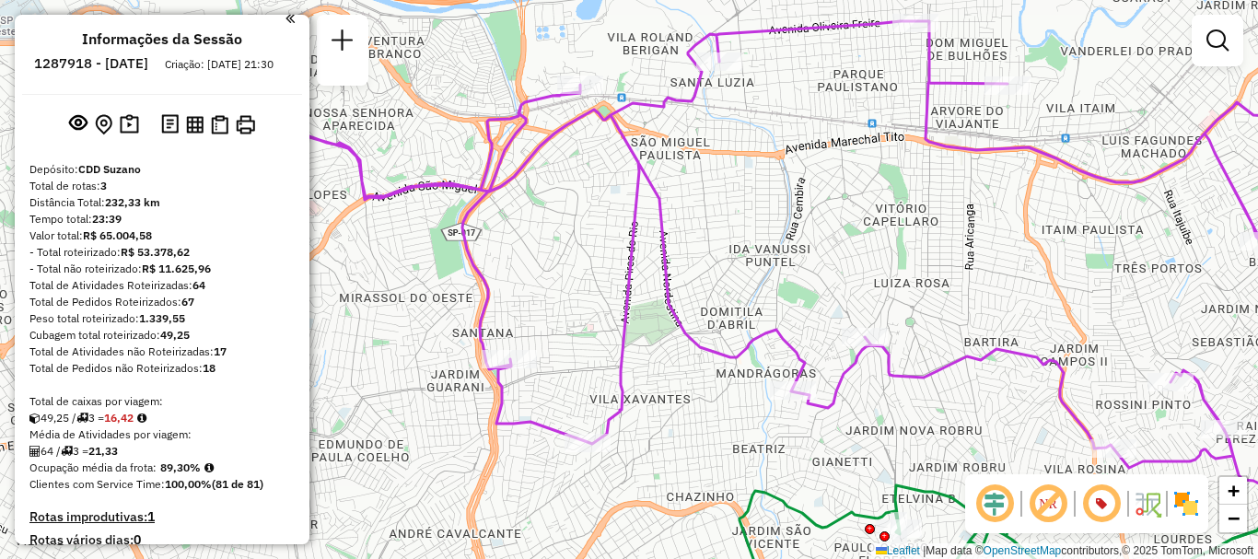
scroll to position [0, 0]
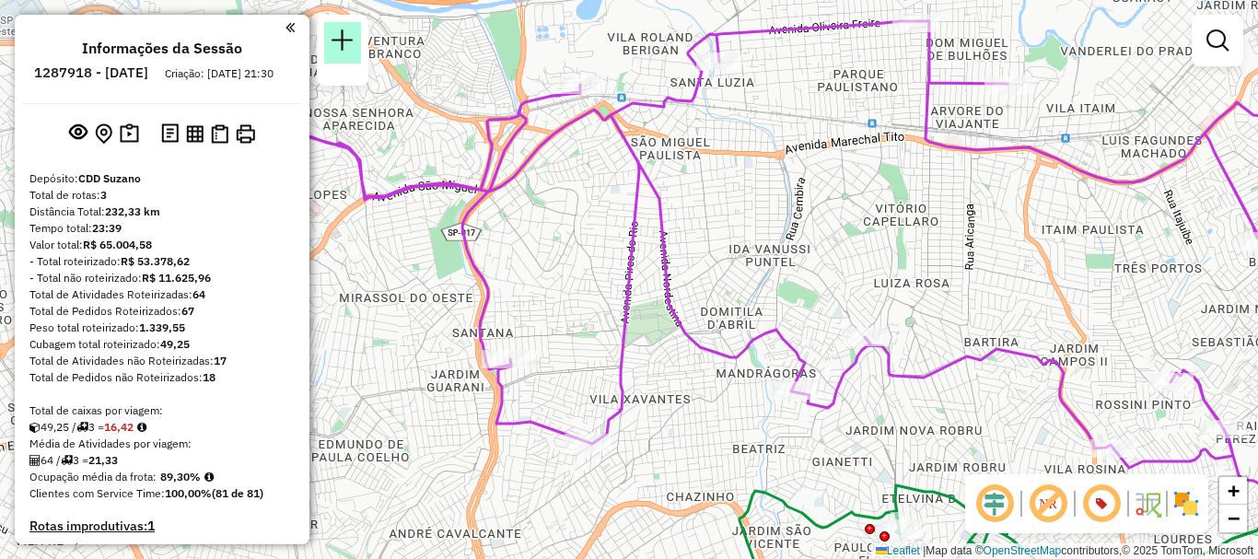
click at [355, 49] on link at bounding box center [342, 42] width 37 height 41
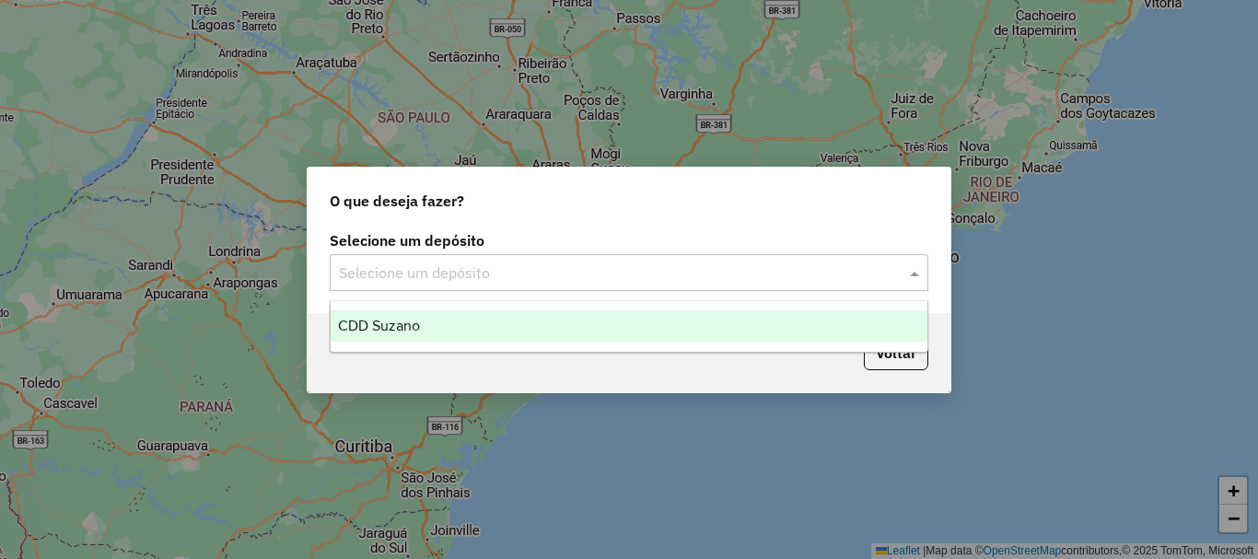
click at [720, 280] on input "text" at bounding box center [610, 273] width 543 height 22
click at [546, 327] on div "CDD Suzano" at bounding box center [629, 325] width 597 height 31
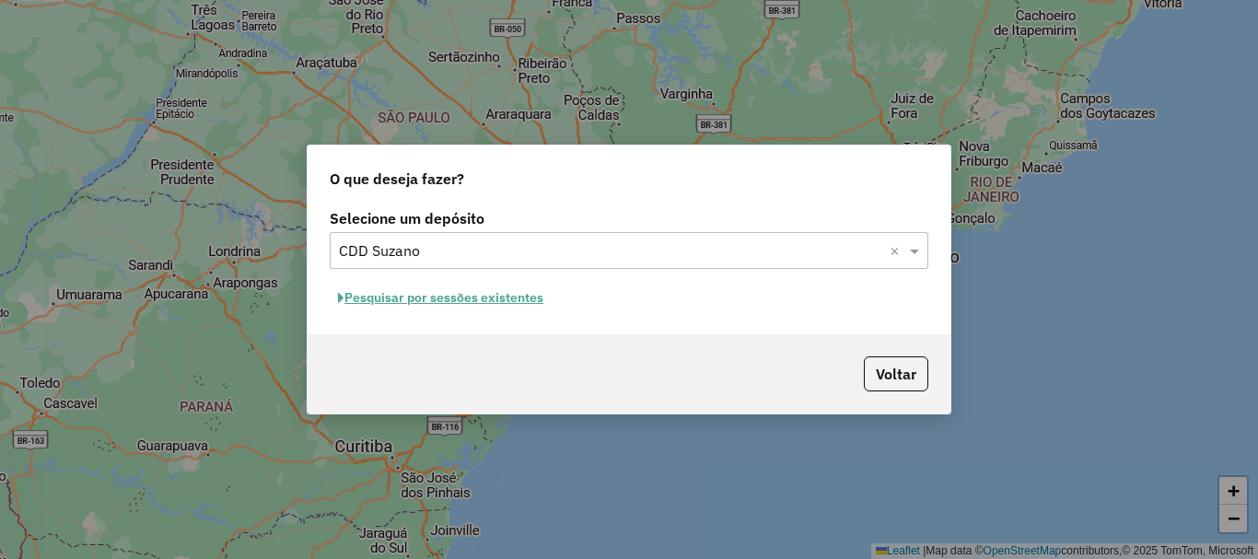
click at [504, 296] on button "Pesquisar por sessões existentes" at bounding box center [441, 298] width 222 height 29
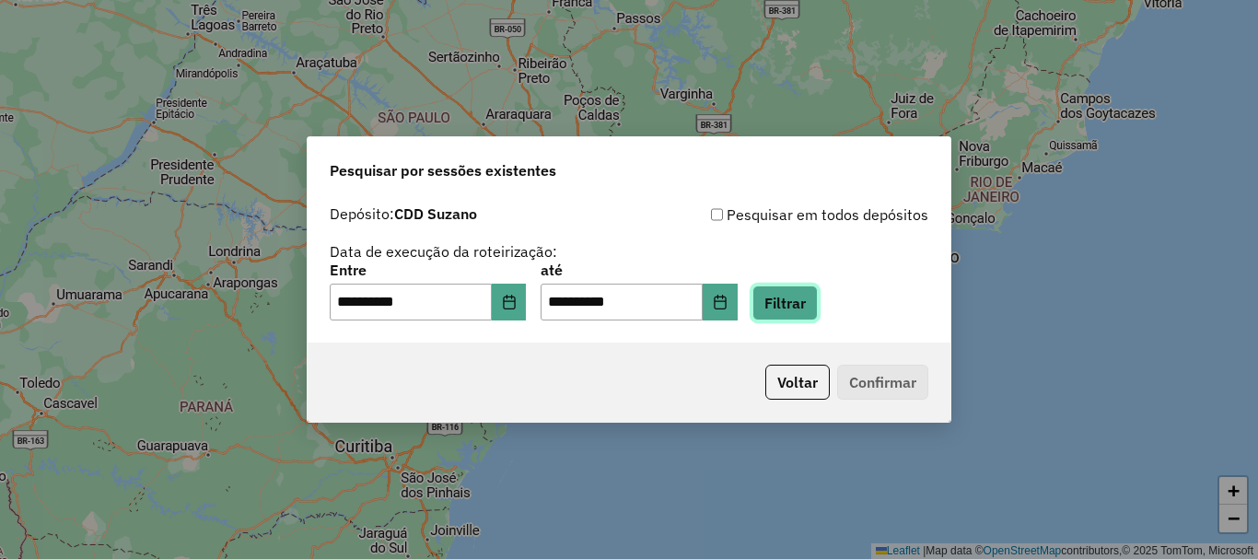
click at [800, 301] on button "Filtrar" at bounding box center [784, 302] width 65 height 35
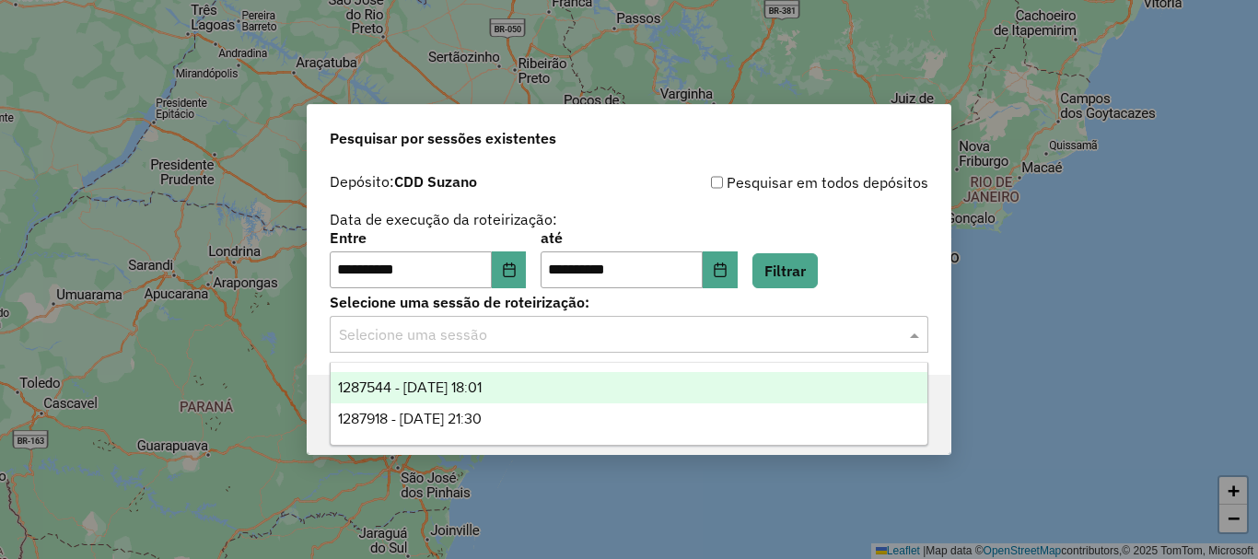
click at [678, 338] on input "text" at bounding box center [610, 335] width 543 height 22
click at [521, 387] on div "1287544 - 03/10/2025 18:01" at bounding box center [629, 387] width 597 height 31
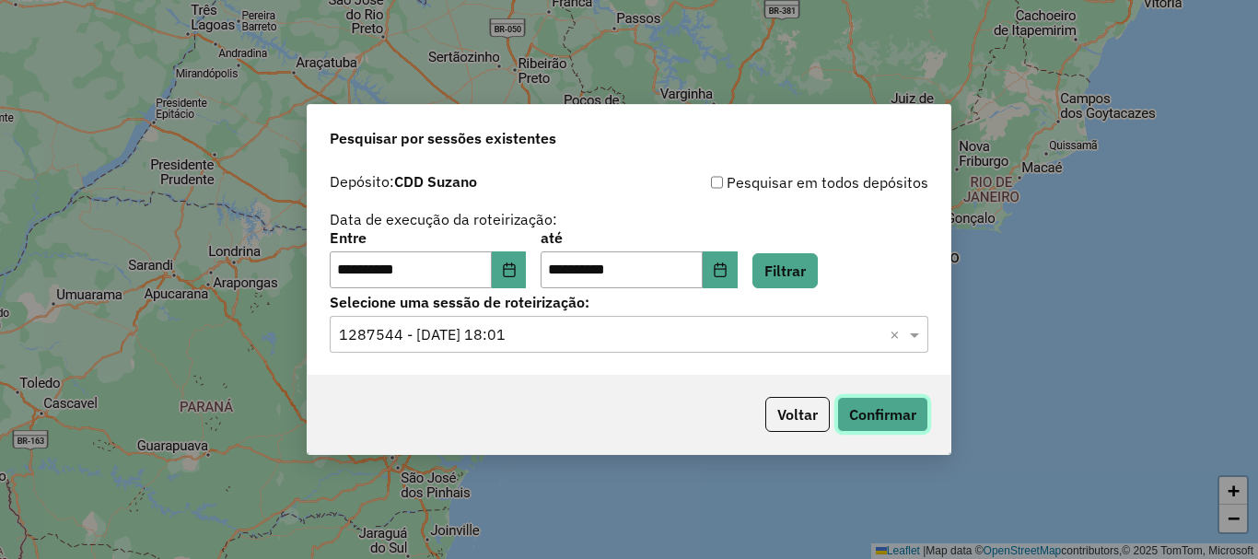
click at [890, 411] on button "Confirmar" at bounding box center [882, 414] width 91 height 35
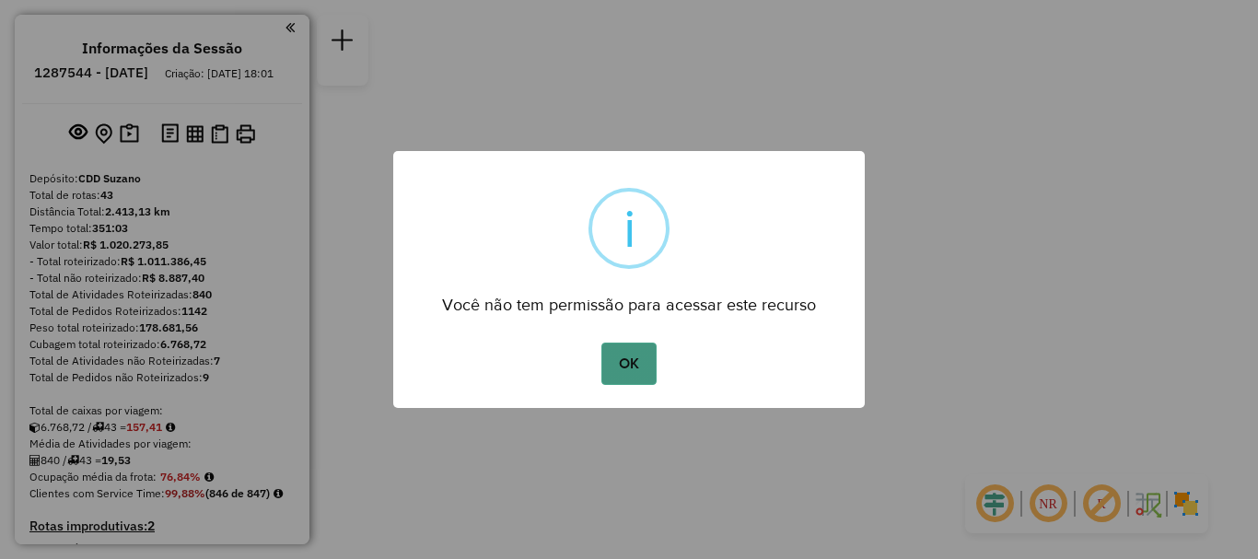
click at [624, 361] on button "OK" at bounding box center [628, 364] width 54 height 42
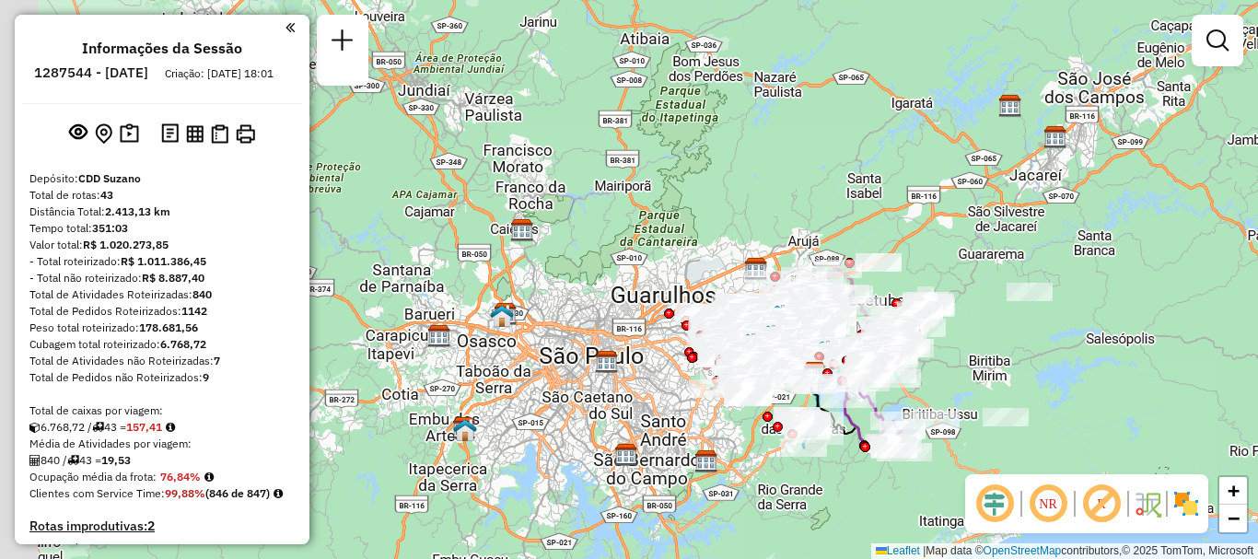
drag, startPoint x: 850, startPoint y: 260, endPoint x: 1036, endPoint y: 354, distance: 208.4
click at [1036, 354] on div "Janela de atendimento Grade de atendimento Capacidade Transportadoras Veículos …" at bounding box center [629, 279] width 1258 height 559
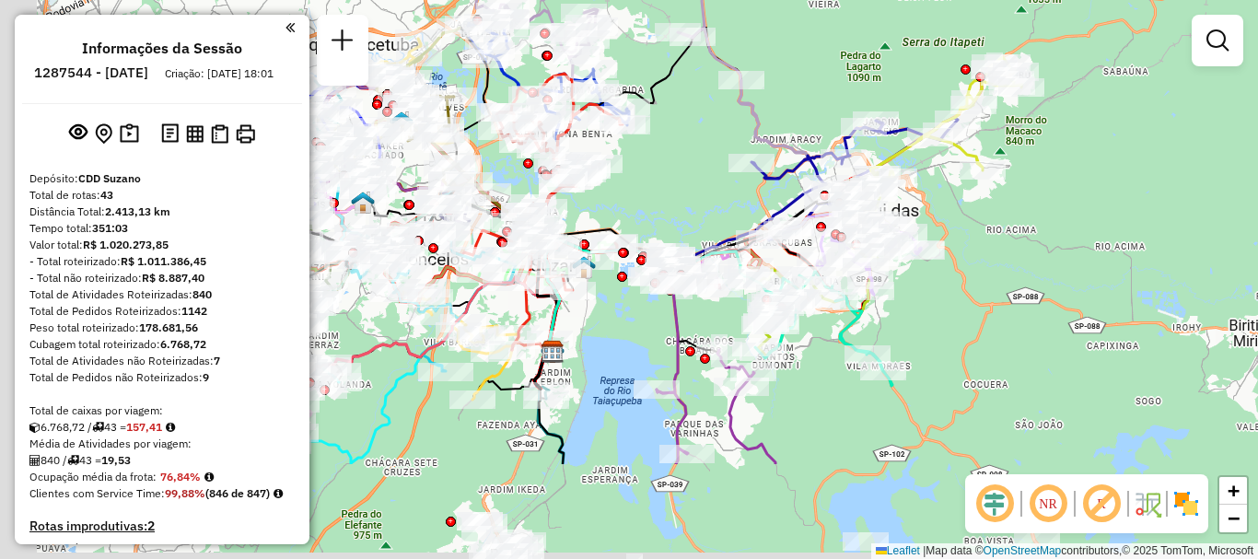
drag, startPoint x: 871, startPoint y: 336, endPoint x: 1188, endPoint y: 180, distance: 352.9
click at [1187, 181] on div "Janela de atendimento Grade de atendimento Capacidade Transportadoras Veículos …" at bounding box center [629, 279] width 1258 height 559
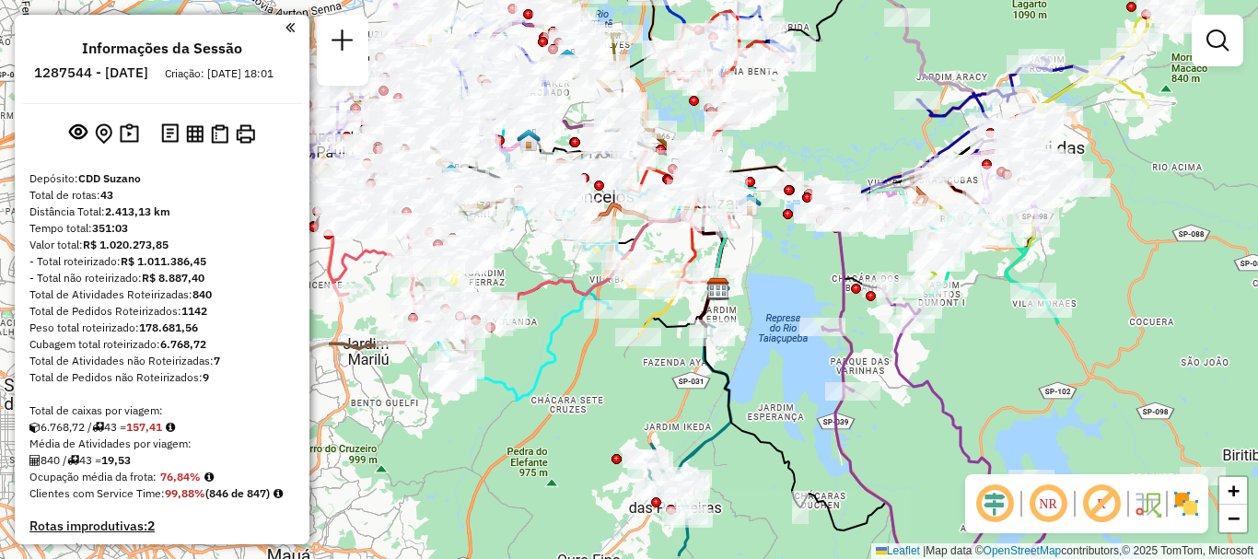
drag, startPoint x: 645, startPoint y: 340, endPoint x: 796, endPoint y: 282, distance: 160.9
click at [796, 282] on div "Janela de atendimento Grade de atendimento Capacidade Transportadoras Veículos …" at bounding box center [629, 279] width 1258 height 559
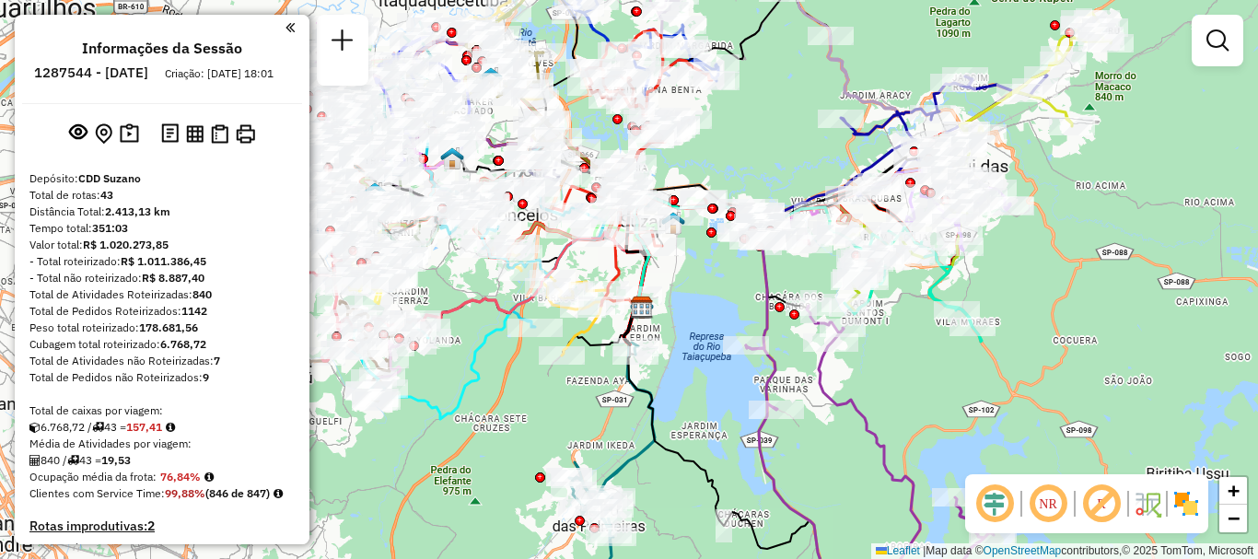
drag, startPoint x: 829, startPoint y: 277, endPoint x: 752, endPoint y: 296, distance: 78.6
click at [752, 296] on div "Janela de atendimento Grade de atendimento Capacidade Transportadoras Veículos …" at bounding box center [629, 279] width 1258 height 559
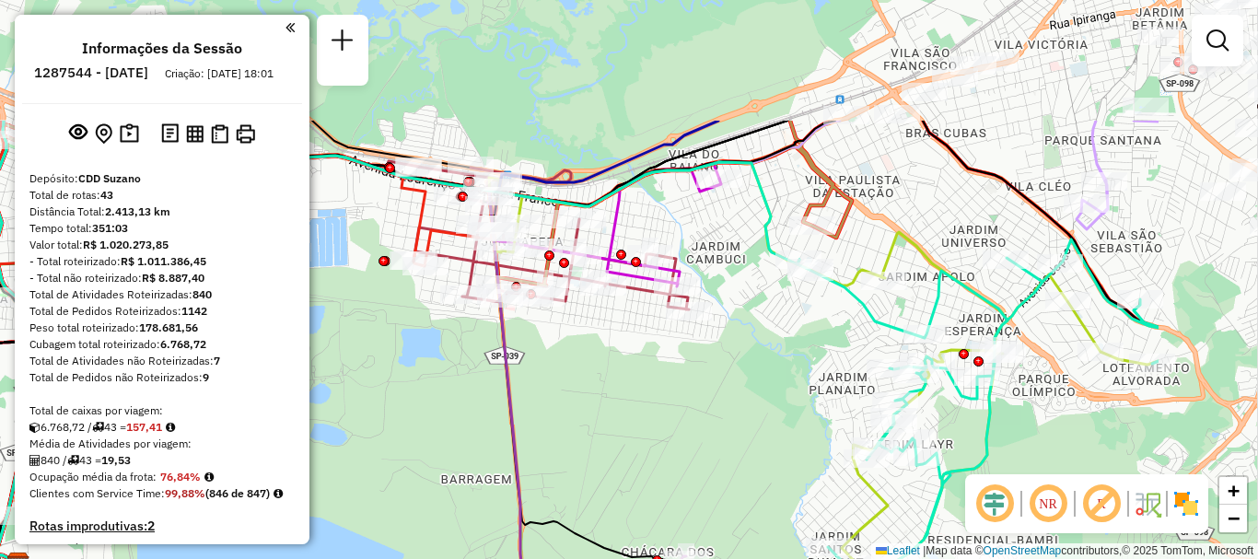
drag, startPoint x: 847, startPoint y: 206, endPoint x: 622, endPoint y: 383, distance: 285.9
click at [622, 383] on div "Janela de atendimento Grade de atendimento Capacidade Transportadoras Veículos …" at bounding box center [629, 279] width 1258 height 559
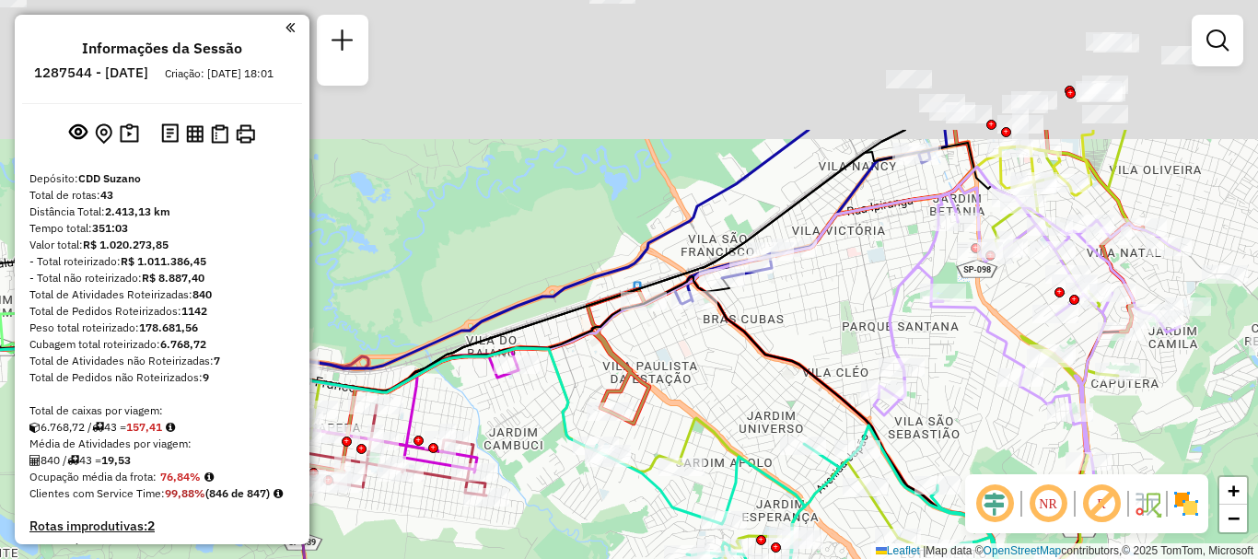
drag, startPoint x: 939, startPoint y: 202, endPoint x: 711, endPoint y: 406, distance: 306.5
click at [711, 407] on div "Janela de atendimento Grade de atendimento Capacidade Transportadoras Veículos …" at bounding box center [629, 279] width 1258 height 559
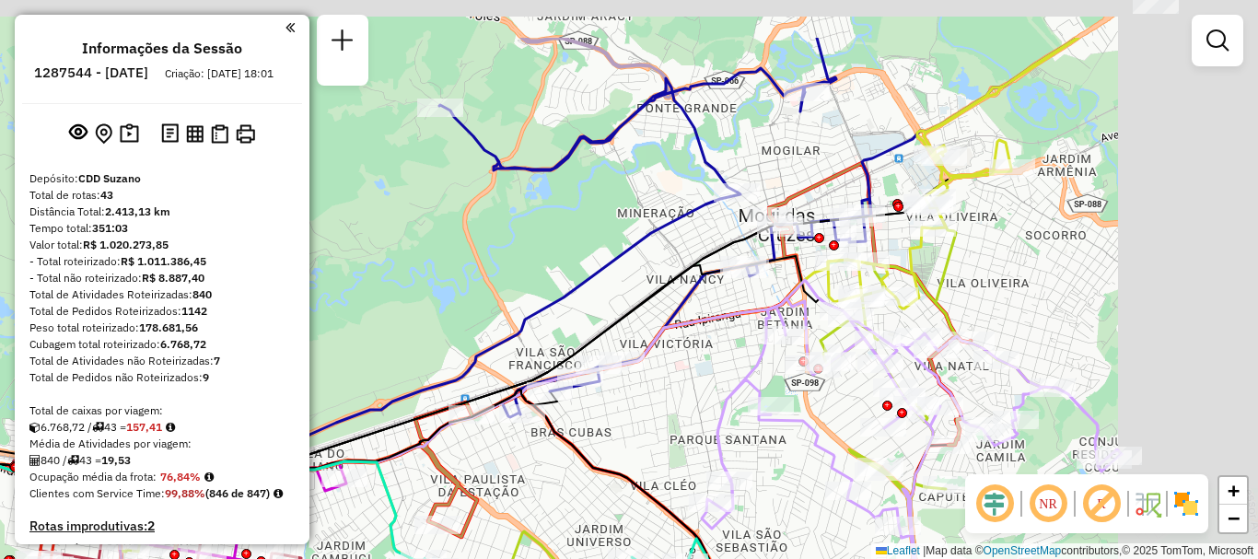
drag, startPoint x: 838, startPoint y: 287, endPoint x: 692, endPoint y: 381, distance: 173.2
click at [692, 381] on div "Janela de atendimento Grade de atendimento Capacidade Transportadoras Veículos …" at bounding box center [629, 279] width 1258 height 559
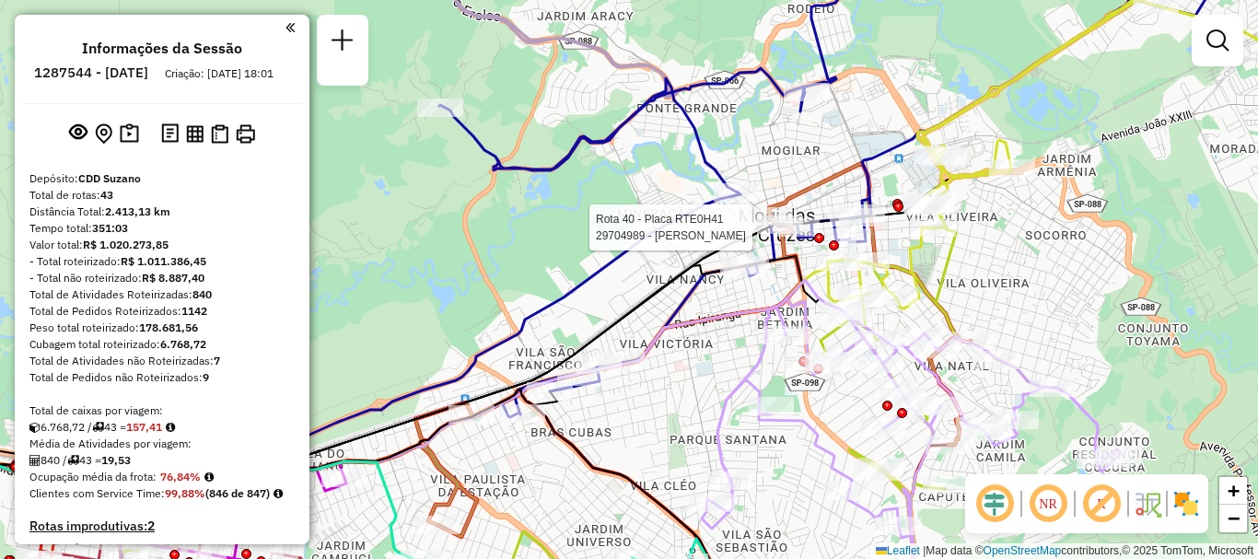
select select "**********"
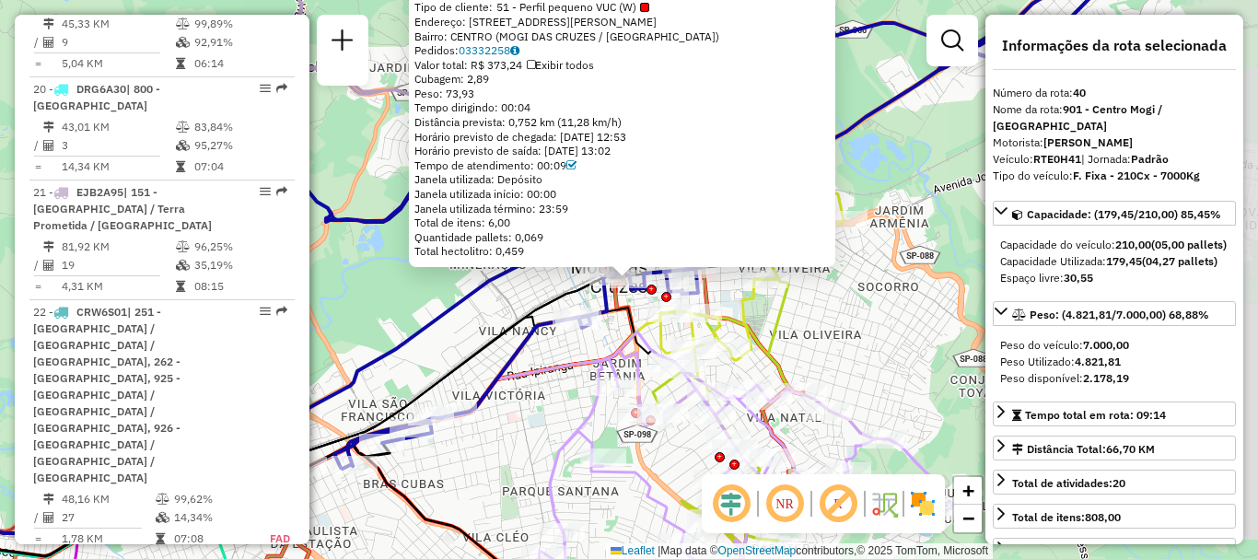
scroll to position [5646, 0]
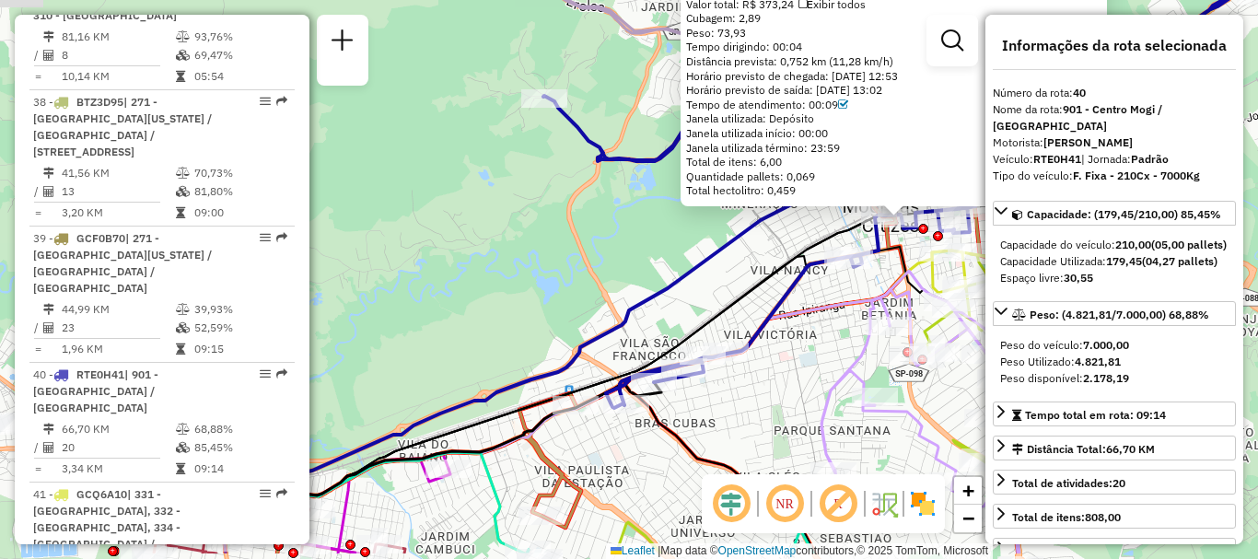
drag, startPoint x: 452, startPoint y: 323, endPoint x: 724, endPoint y: 262, distance: 278.4
click at [724, 262] on div "29704989 - [PERSON_NAME] DA Tipo de cliente: 51 - Perfil pequeno VUC (W) Endere…" at bounding box center [629, 279] width 1258 height 559
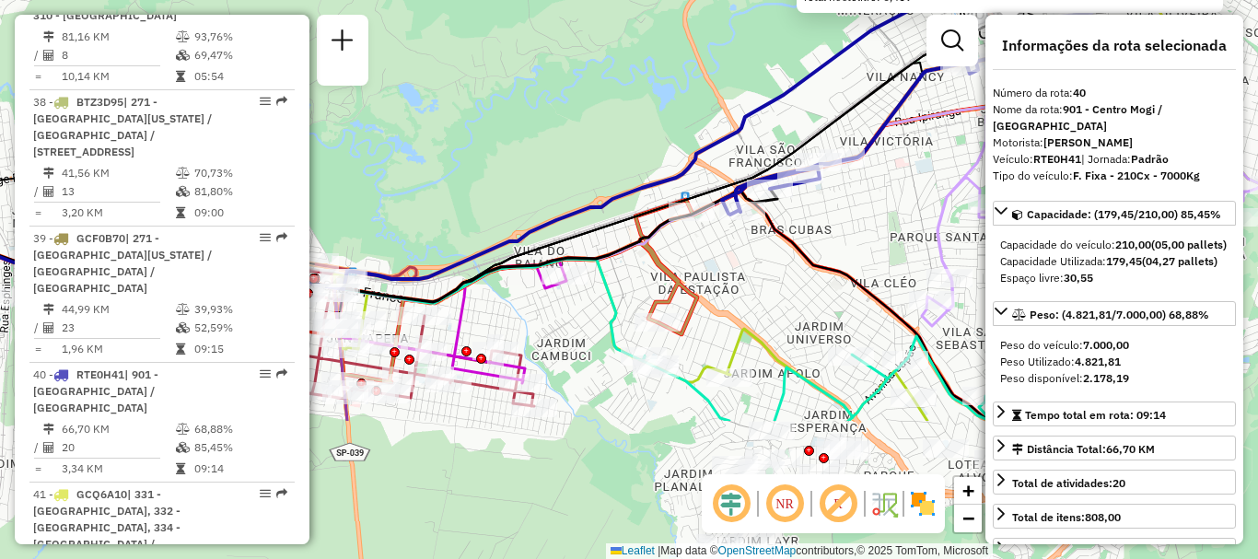
drag, startPoint x: 526, startPoint y: 379, endPoint x: 642, endPoint y: 186, distance: 225.5
click at [642, 186] on icon at bounding box center [475, 139] width 971 height 299
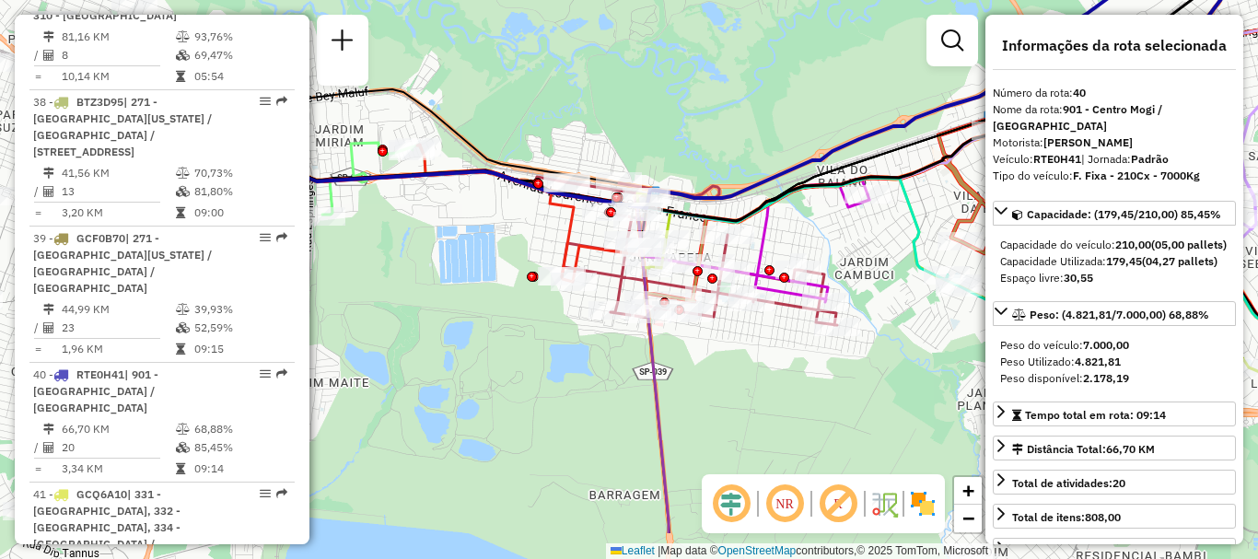
drag, startPoint x: 508, startPoint y: 401, endPoint x: 811, endPoint y: 320, distance: 313.6
click at [811, 320] on icon at bounding box center [699, 253] width 275 height 143
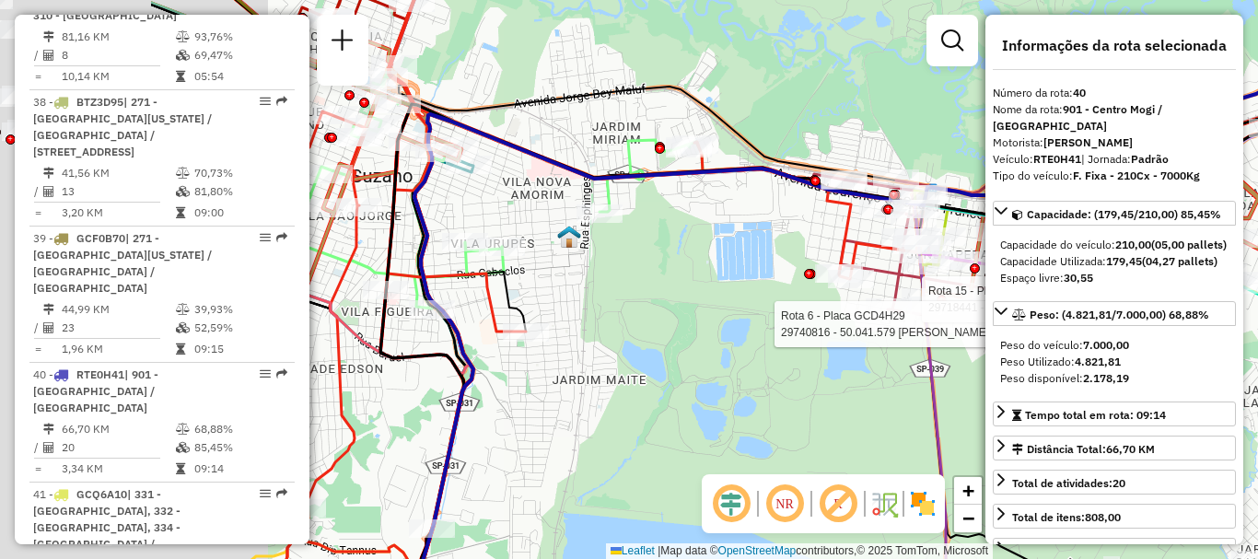
drag, startPoint x: 515, startPoint y: 338, endPoint x: 788, endPoint y: 335, distance: 273.5
click at [798, 335] on div "Rota 15 - Placa GBV4I20 29718441 - [PERSON_NAME] Rota 6 - Placa GCD4H29 2974081…" at bounding box center [629, 279] width 1258 height 559
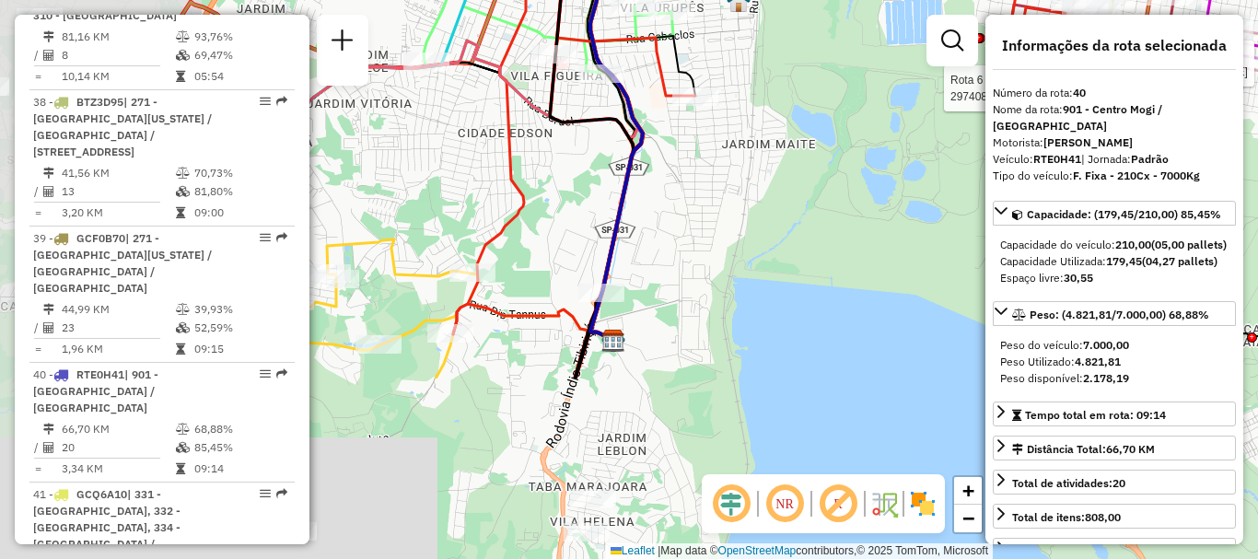
drag, startPoint x: 536, startPoint y: 389, endPoint x: 711, endPoint y: 137, distance: 306.3
click at [711, 137] on div "Rota 15 - Placa GBV4I20 29718441 - [PERSON_NAME] Rota 6 - Placa GCD4H29 2974081…" at bounding box center [629, 279] width 1258 height 559
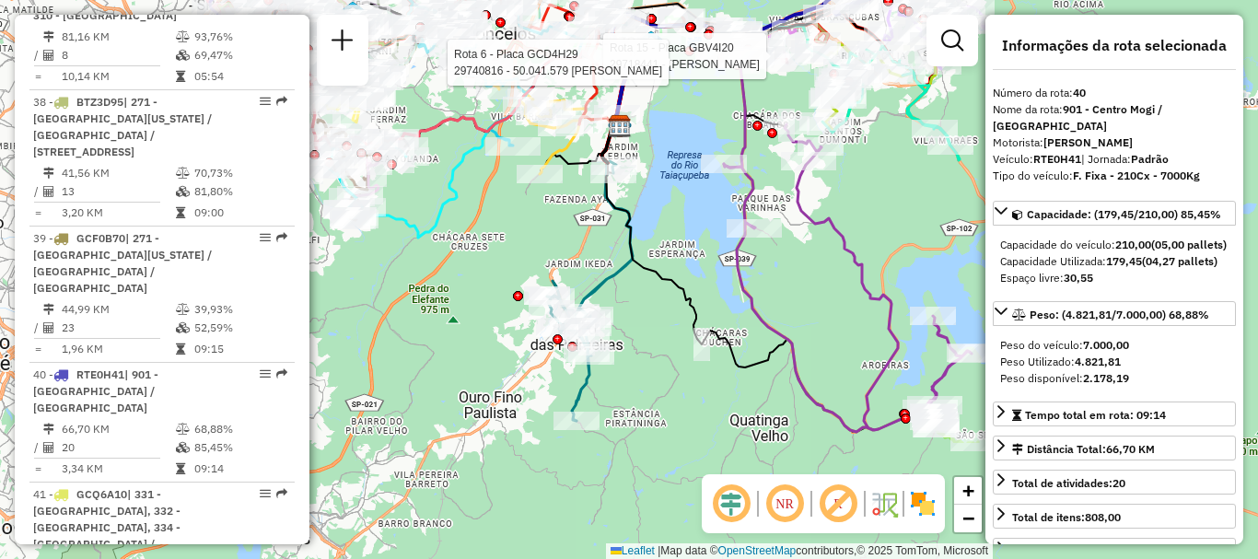
drag, startPoint x: 640, startPoint y: 402, endPoint x: 680, endPoint y: 202, distance: 204.8
click at [680, 202] on div "Rota 15 - Placa GBV4I20 29718441 - [PERSON_NAME] Rota 6 - Placa GCD4H29 2974081…" at bounding box center [629, 279] width 1258 height 559
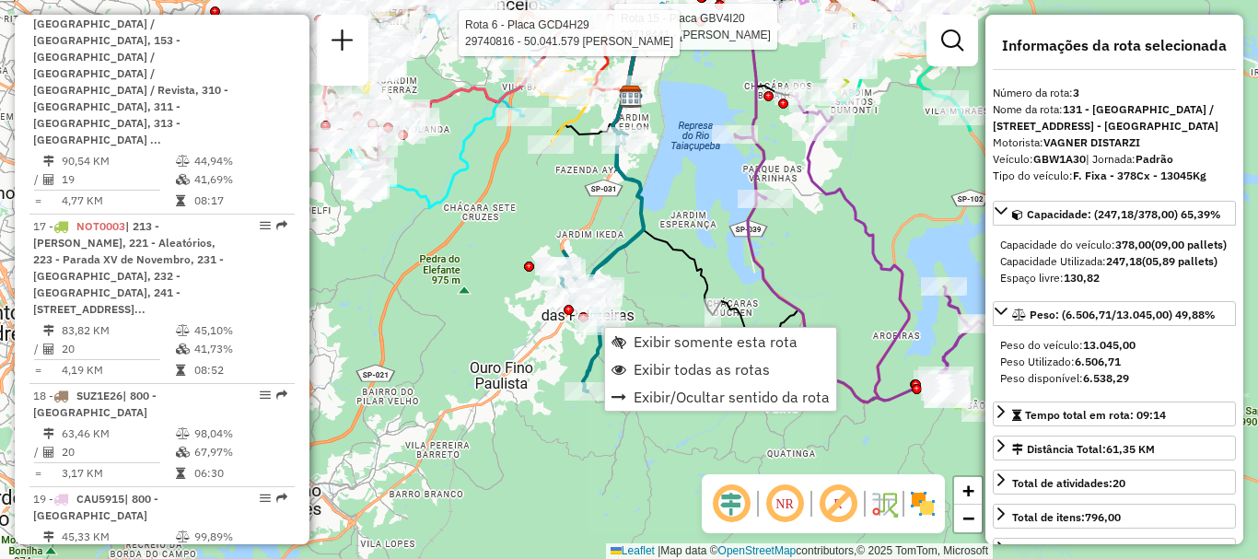
scroll to position [951, 0]
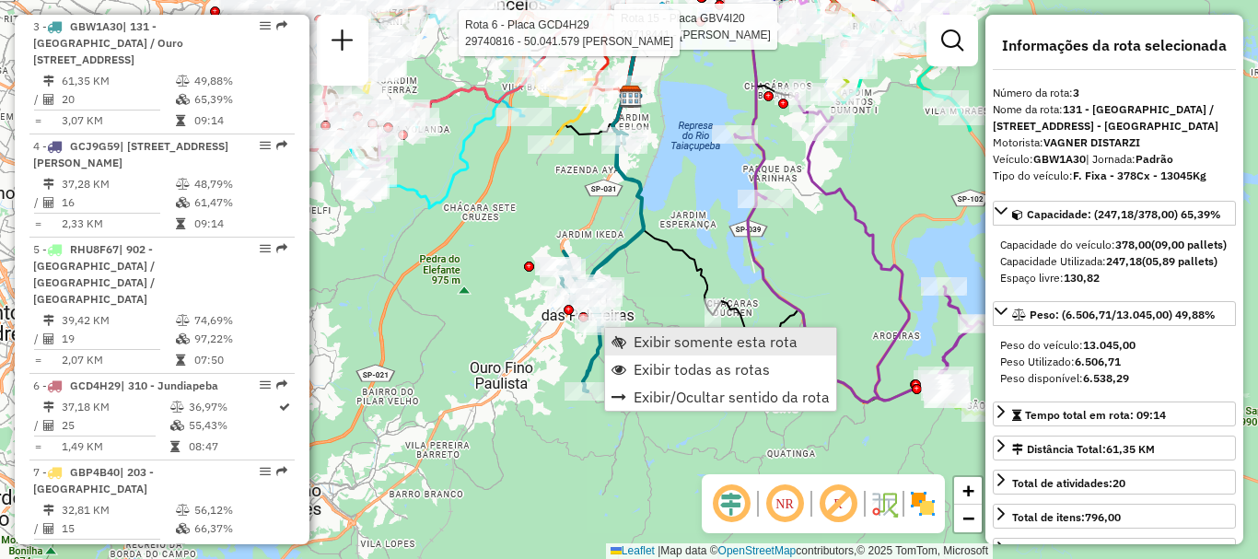
click at [671, 344] on span "Exibir somente esta rota" at bounding box center [716, 341] width 164 height 15
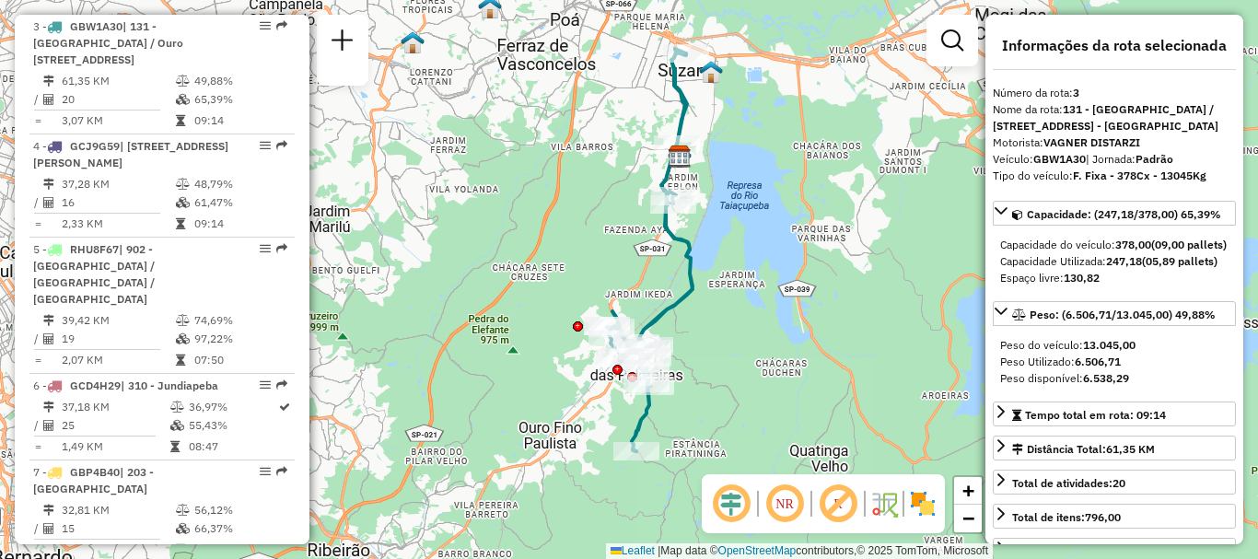
drag, startPoint x: 704, startPoint y: 340, endPoint x: 727, endPoint y: 310, distance: 36.8
click at [727, 310] on div "Janela de atendimento Grade de atendimento Capacidade Transportadoras Veículos …" at bounding box center [629, 279] width 1258 height 559
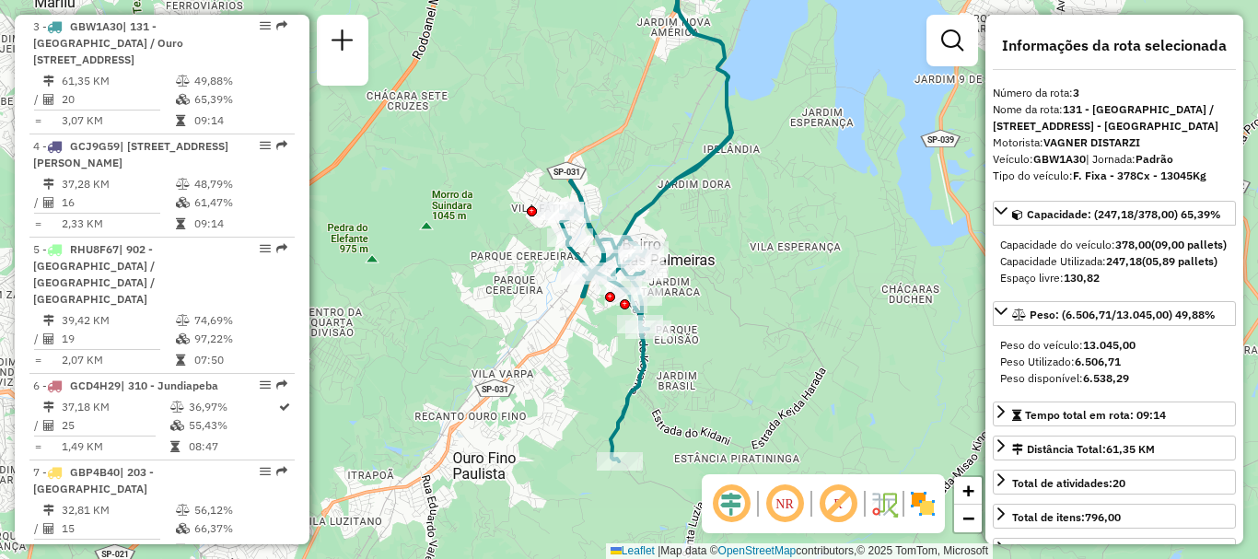
drag, startPoint x: 712, startPoint y: 336, endPoint x: 739, endPoint y: 225, distance: 114.8
click at [739, 225] on div "Janela de atendimento Grade de atendimento Capacidade Transportadoras Veículos …" at bounding box center [629, 279] width 1258 height 559
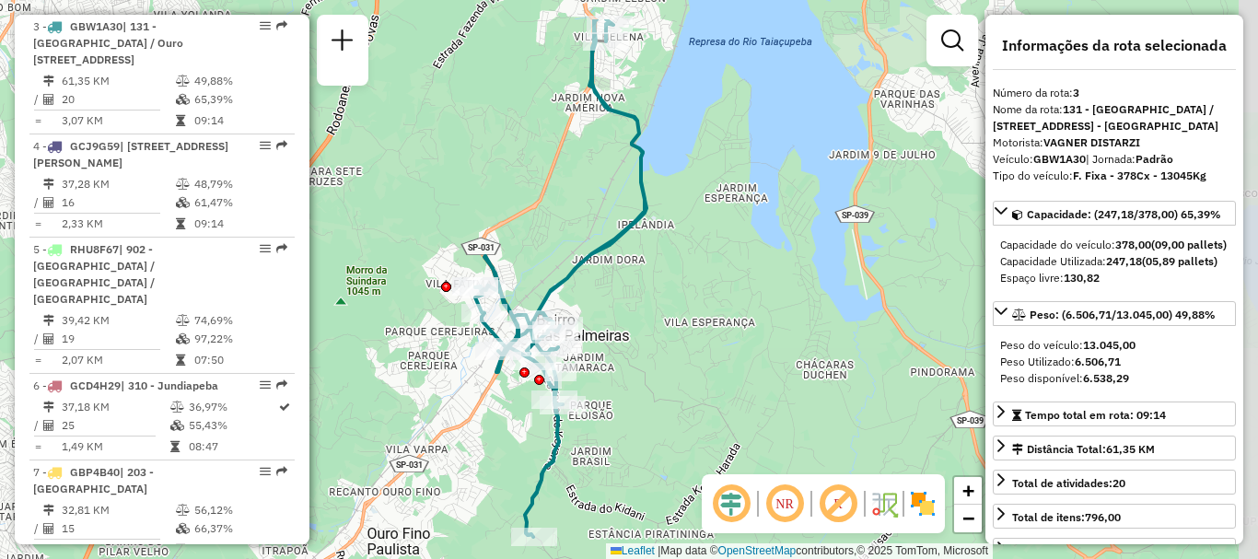
drag, startPoint x: 723, startPoint y: 365, endPoint x: 637, endPoint y: 440, distance: 114.2
click at [637, 440] on div "Janela de atendimento Grade de atendimento Capacidade Transportadoras Veículos …" at bounding box center [629, 279] width 1258 height 559
